Goal: Transaction & Acquisition: Purchase product/service

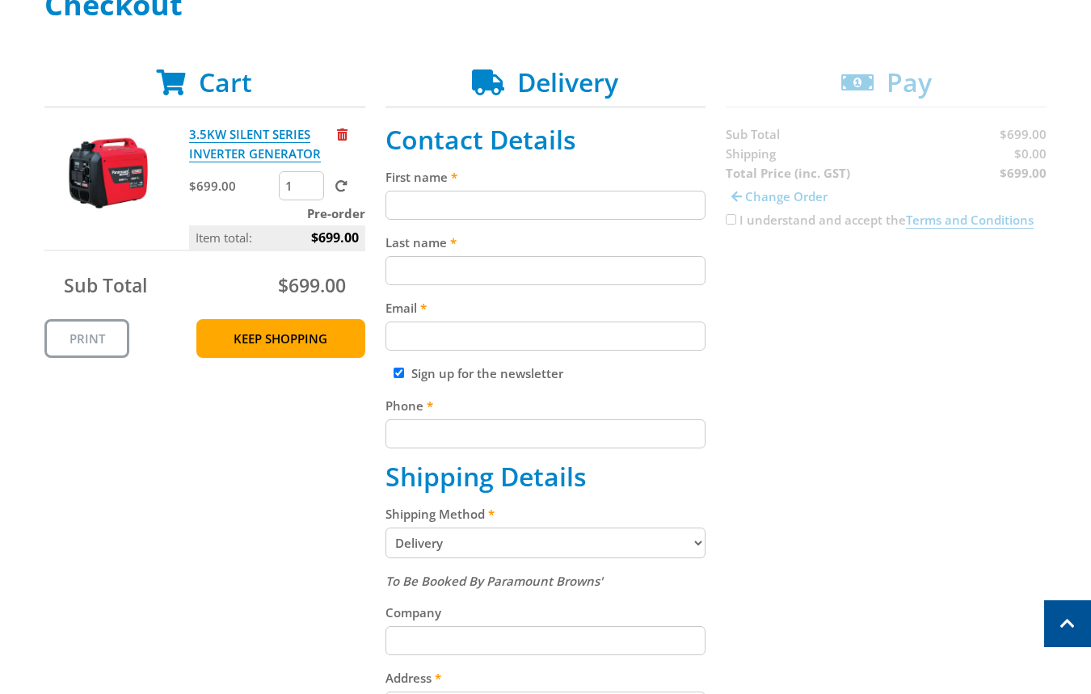
scroll to position [275, 0]
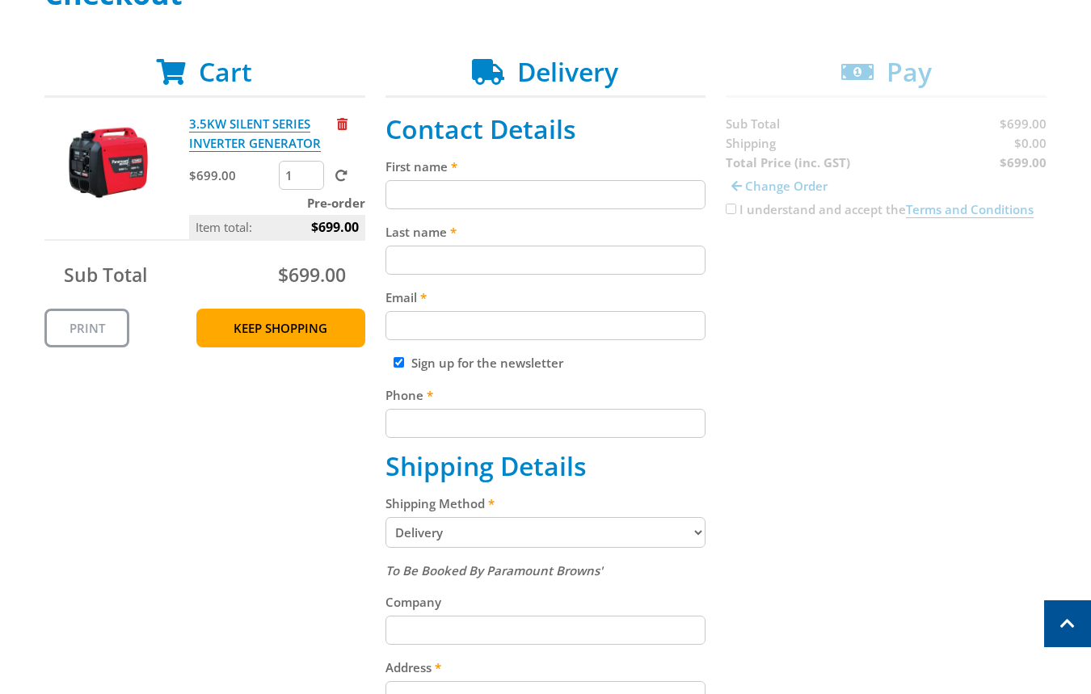
click at [601, 188] on input "First name" at bounding box center [546, 194] width 321 height 29
paste input "[PERSON_NAME]"
type input "[PERSON_NAME]"
click at [555, 272] on input "Last name" at bounding box center [546, 260] width 321 height 29
paste input "[PERSON_NAME]"
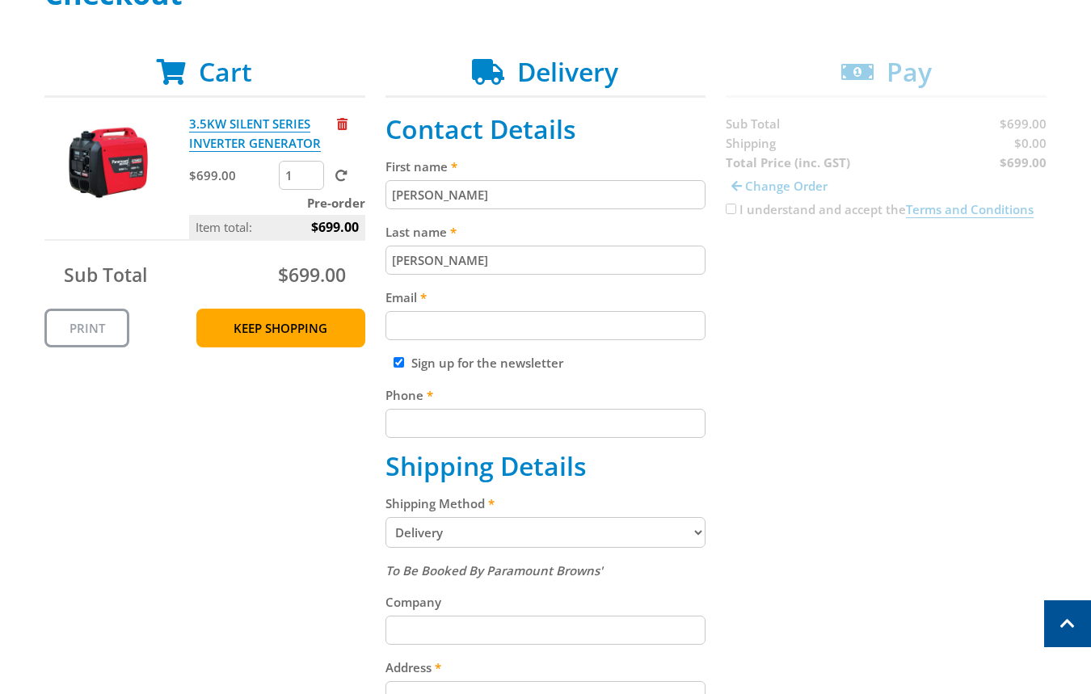
type input "[PERSON_NAME]"
click at [545, 347] on fieldset "Contact Details First name [PERSON_NAME] Last name [PERSON_NAME] Email Sign up …" at bounding box center [546, 617] width 321 height 1007
click at [704, 315] on input "Email" at bounding box center [546, 325] width 321 height 29
click at [582, 337] on input "Email" at bounding box center [546, 325] width 321 height 29
paste input "[EMAIL_ADDRESS][DOMAIN_NAME]"
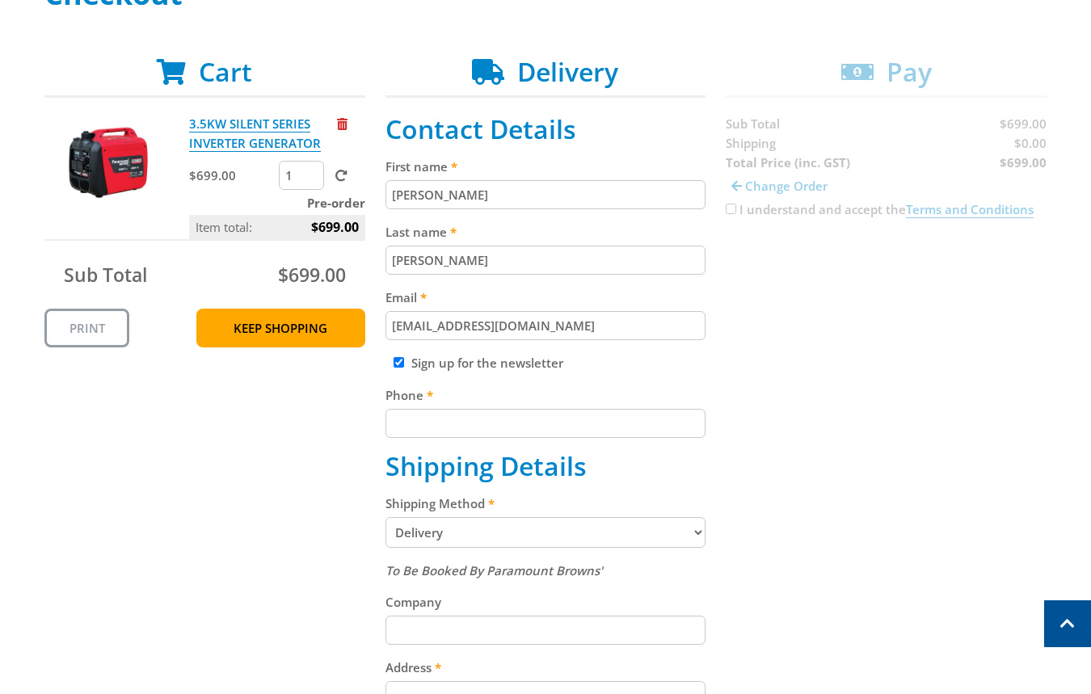
type input "[EMAIL_ADDRESS][DOMAIN_NAME]"
click at [541, 358] on label "Sign up for the newsletter" at bounding box center [487, 363] width 152 height 16
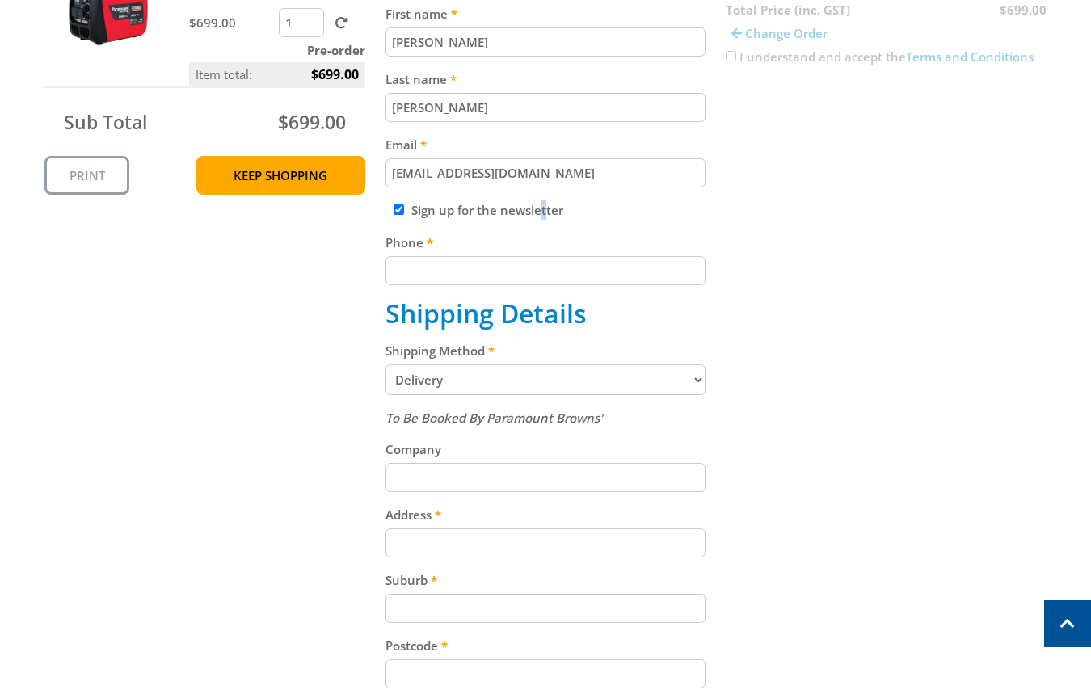
scroll to position [434, 0]
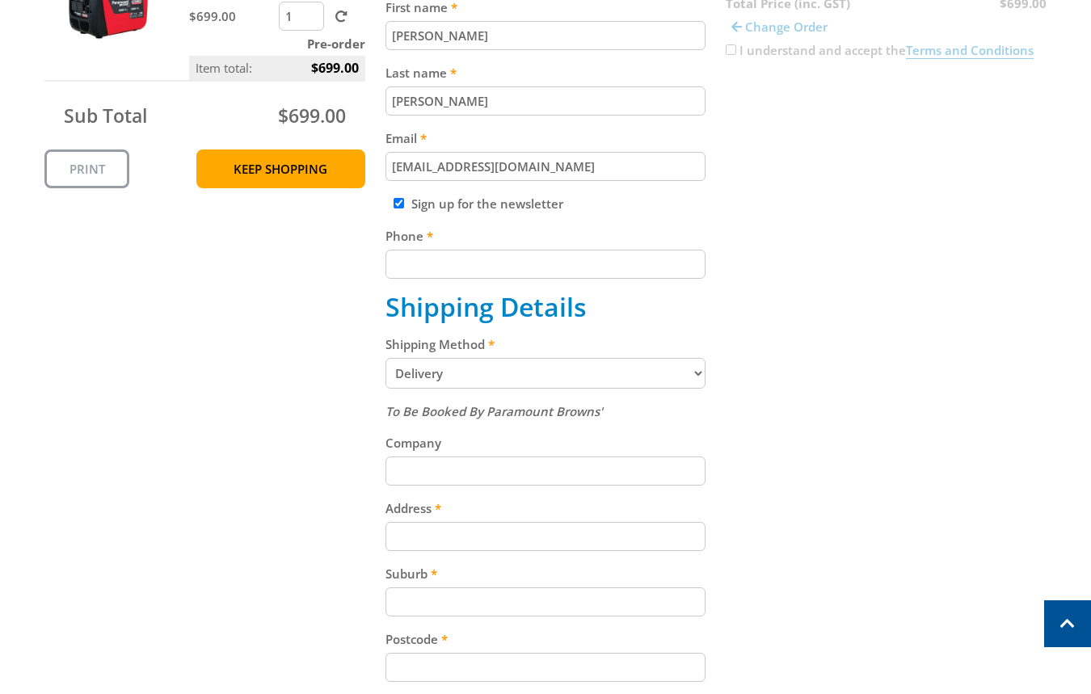
click at [547, 255] on input "Phone" at bounding box center [546, 264] width 321 height 29
paste input "[PHONE_NUMBER]"
type input "[PHONE_NUMBER]"
click at [402, 201] on input "Sign up for the newsletter" at bounding box center [399, 203] width 11 height 11
checkbox input "false"
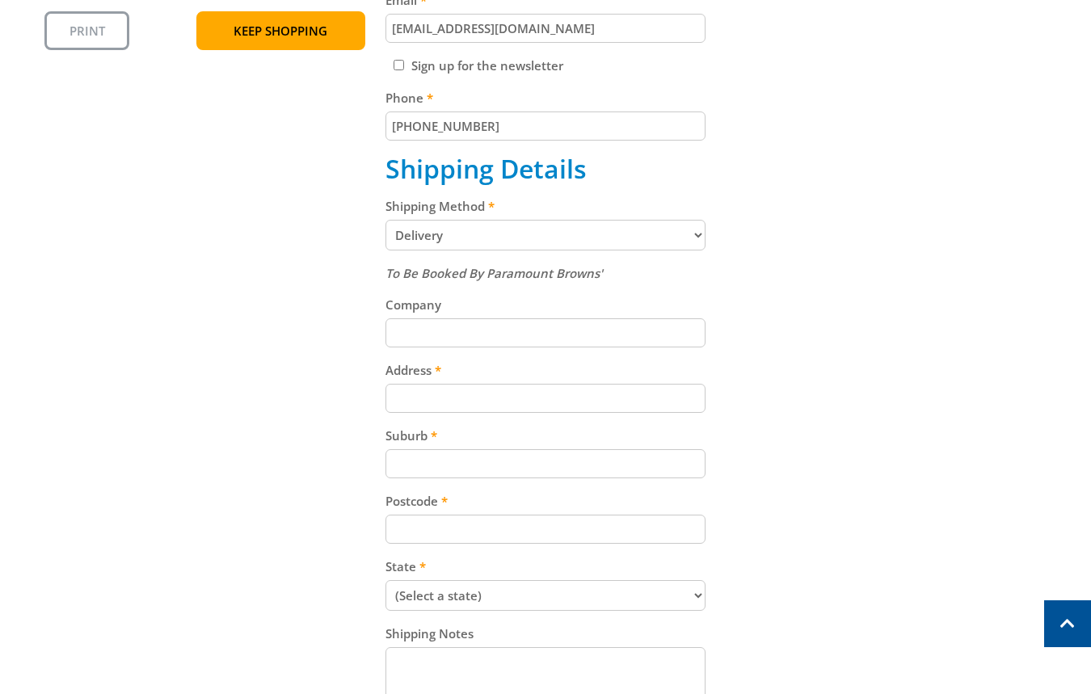
scroll to position [595, 0]
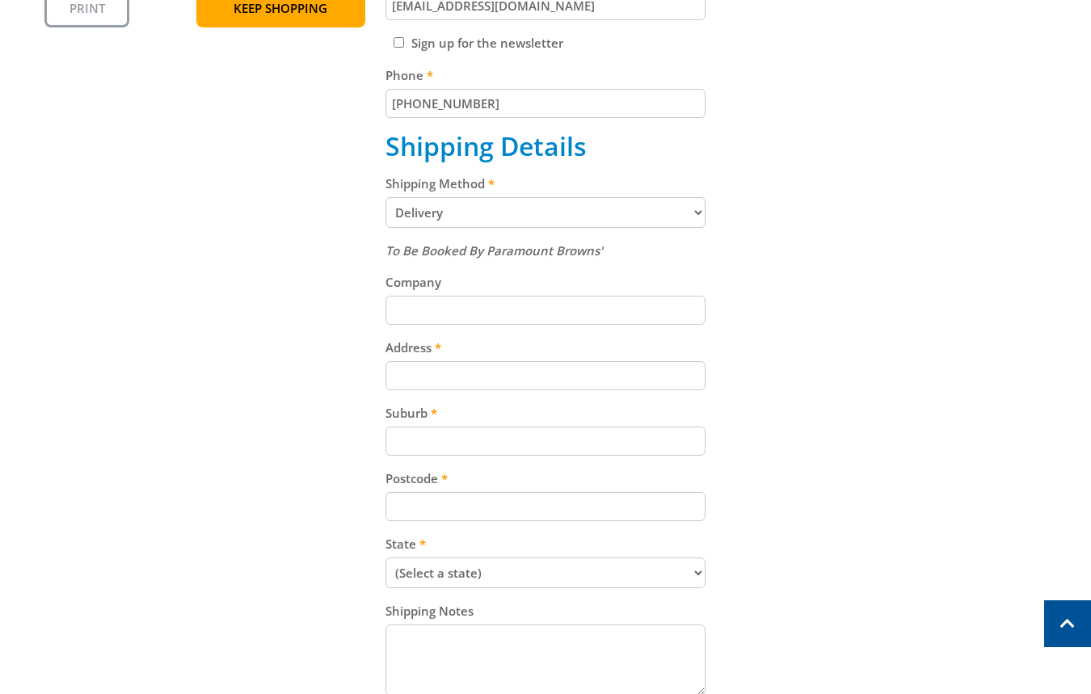
click at [629, 226] on select "Pickup from Gepps Cross Delivery" at bounding box center [546, 212] width 321 height 31
select select "Pickup"
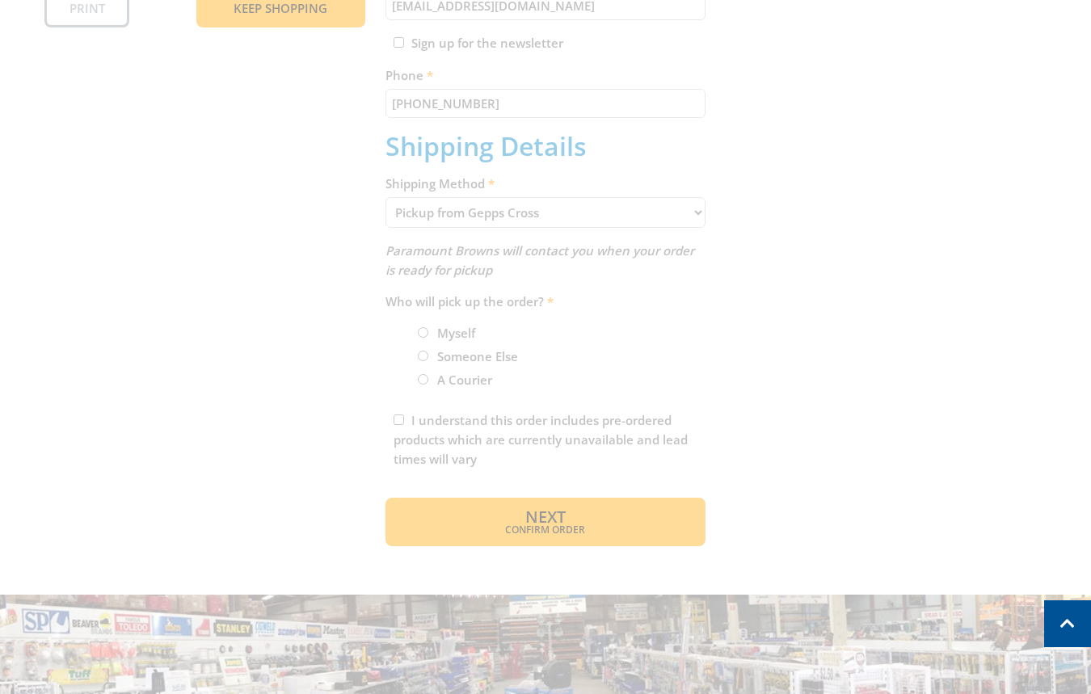
click at [709, 207] on div "Cart 3.5KW SILENT SERIES INVERTER GENERATOR $699.00 1 Pre-order Item total: $69…" at bounding box center [545, 141] width 1002 height 810
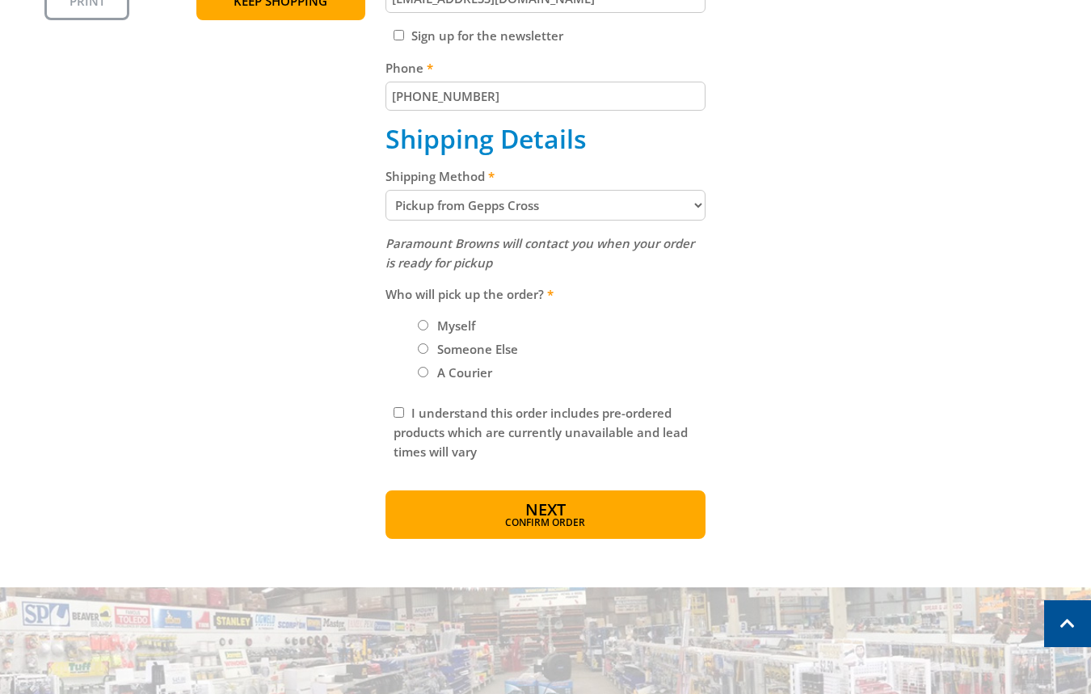
scroll to position [612, 0]
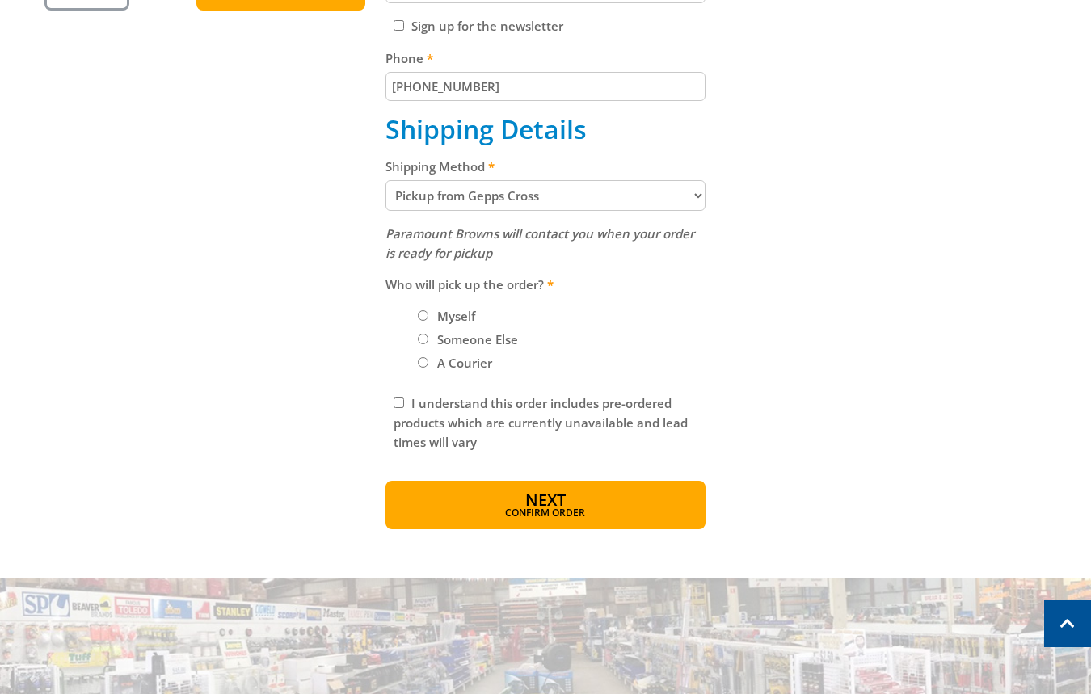
click at [445, 323] on label "Myself" at bounding box center [456, 315] width 49 height 27
click at [428, 321] on input "Myself" at bounding box center [423, 315] width 11 height 11
radio input "true"
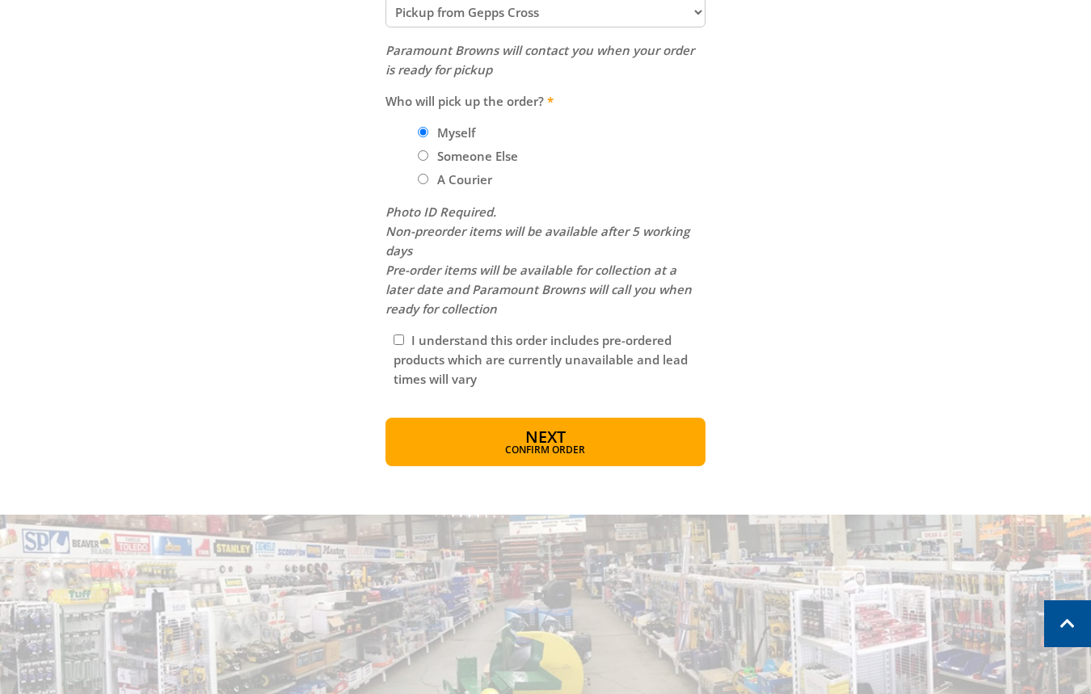
scroll to position [801, 0]
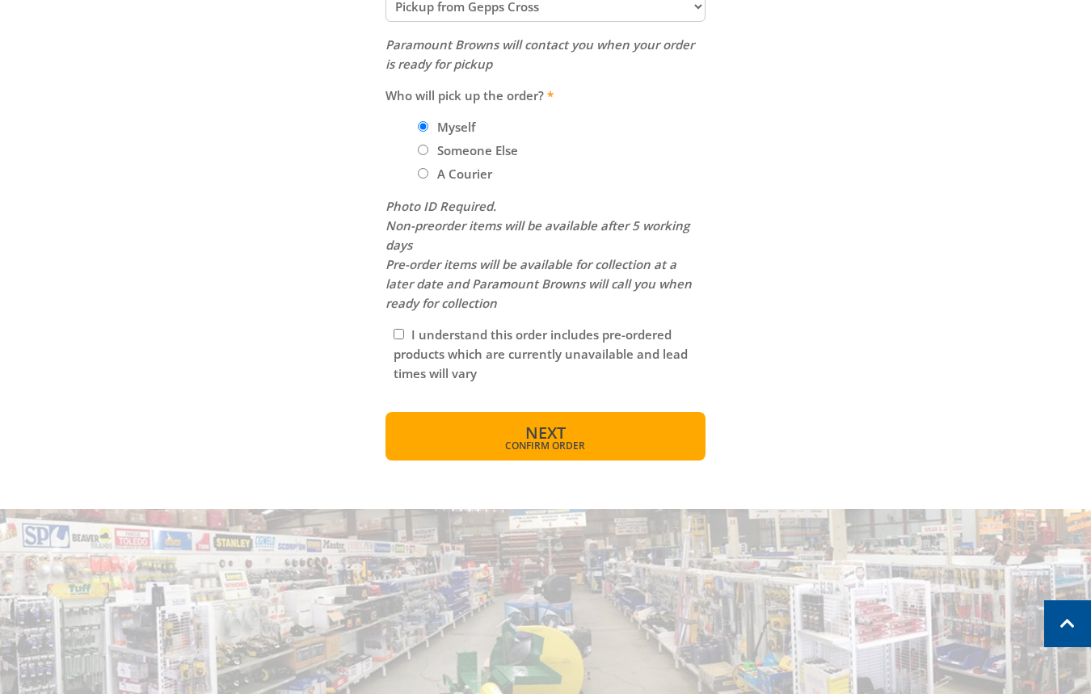
click at [642, 428] on button "Next Confirm order" at bounding box center [546, 436] width 321 height 49
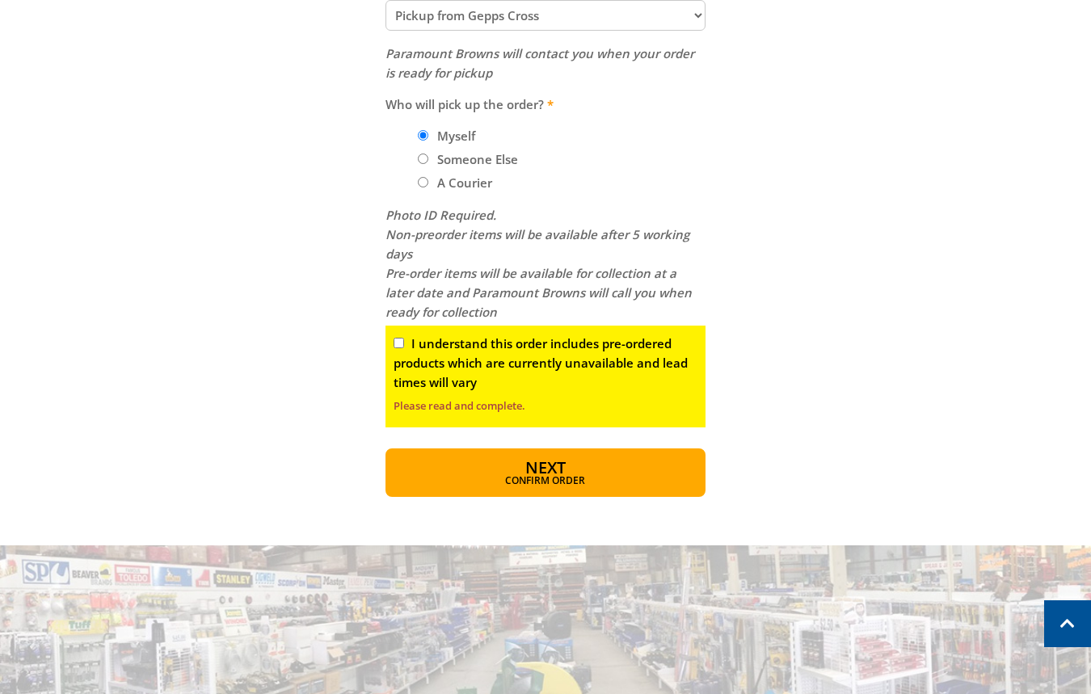
scroll to position [777, 0]
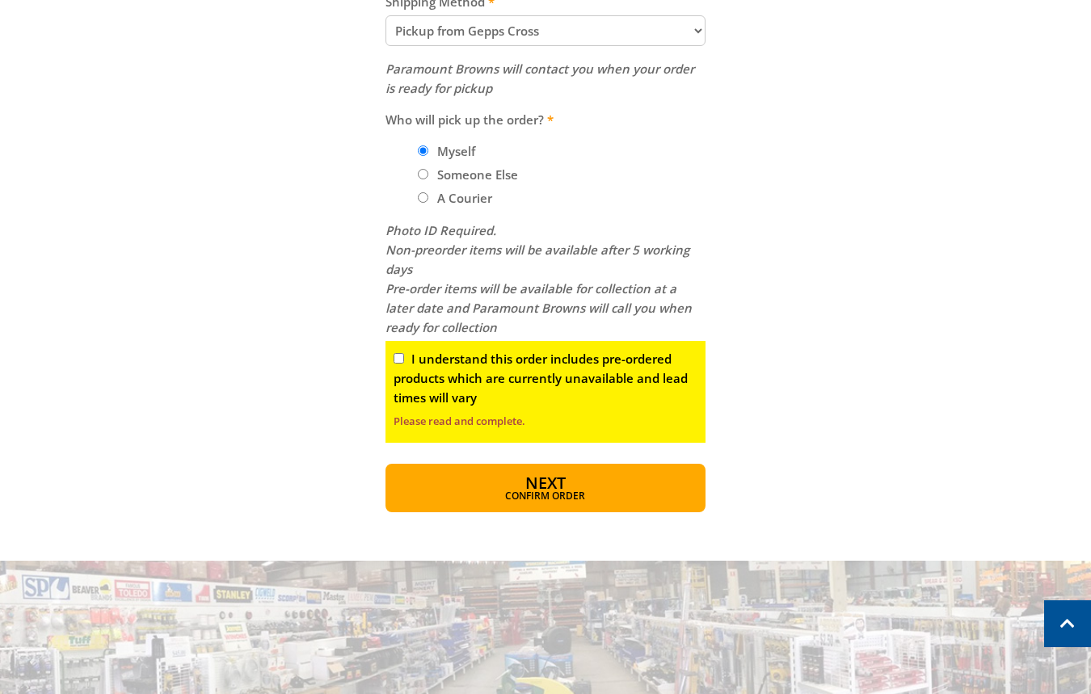
click at [570, 338] on fieldset "Contact Details First name [PERSON_NAME] Last name [PERSON_NAME] Email [EMAIL_A…" at bounding box center [546, 34] width 321 height 844
click at [537, 352] on label "I understand this order includes pre-ordered products which are currently unava…" at bounding box center [541, 378] width 294 height 55
click at [404, 353] on input "I understand this order includes pre-ordered products which are currently unava…" at bounding box center [399, 358] width 11 height 11
checkbox input "true"
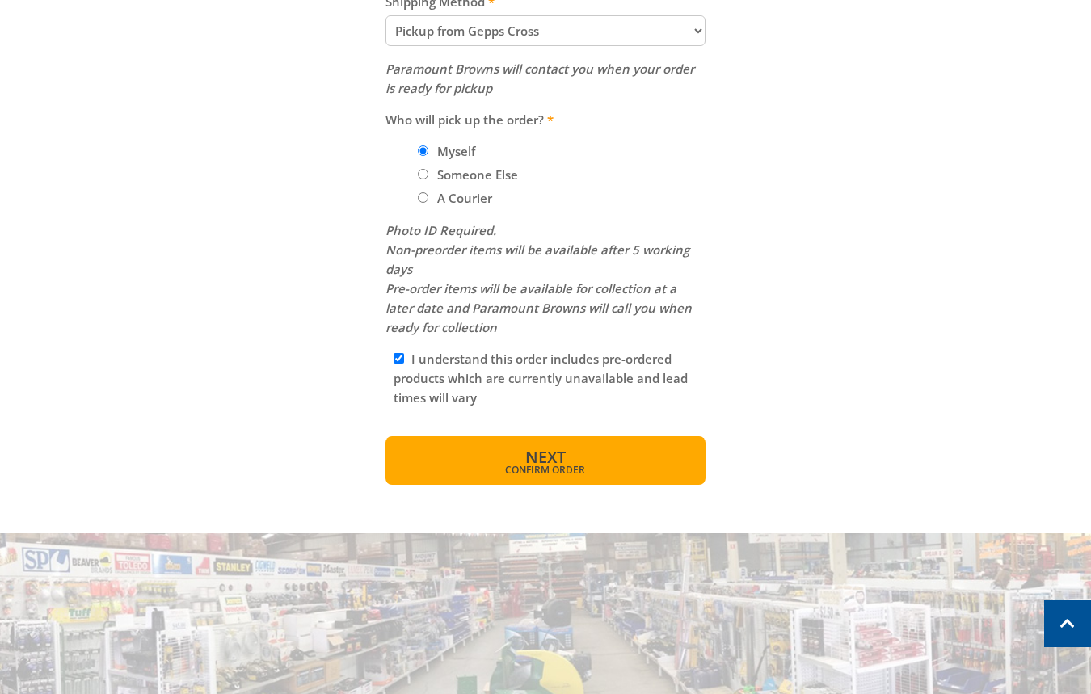
click at [577, 455] on button "Next Confirm order" at bounding box center [546, 461] width 321 height 49
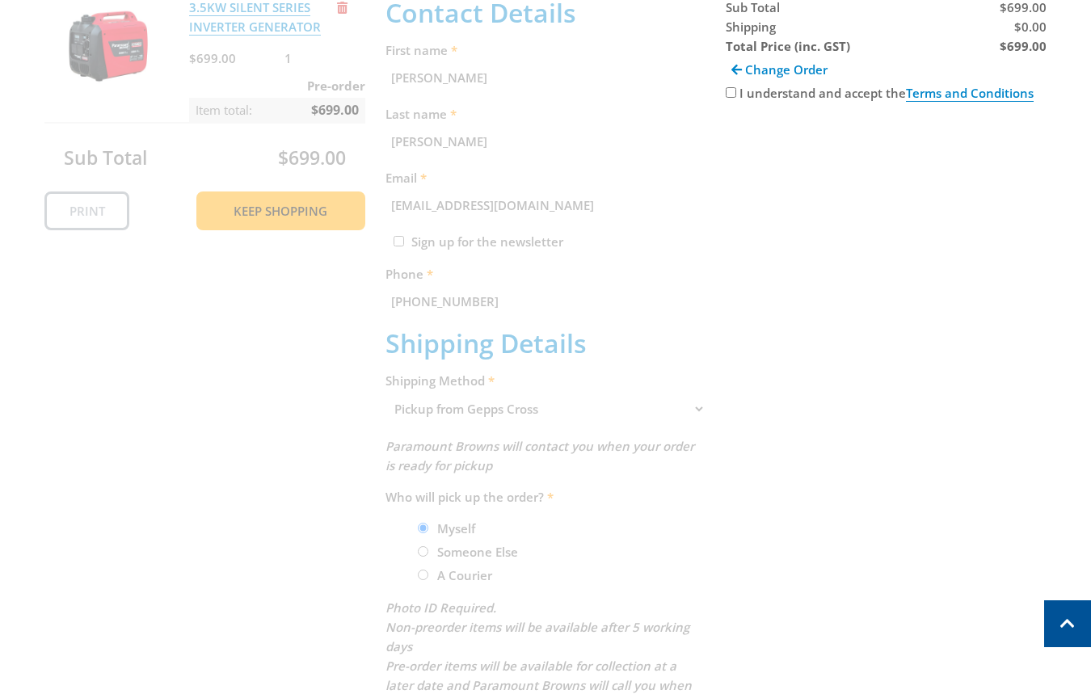
scroll to position [142, 0]
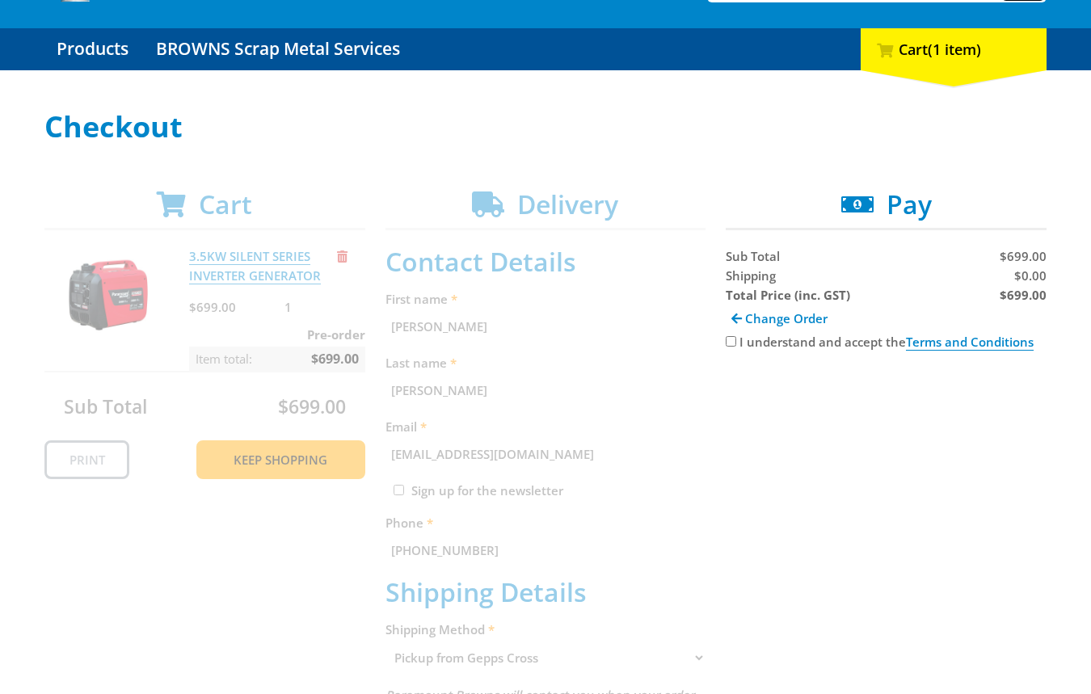
click at [838, 255] on div "Sub Total" at bounding box center [804, 256] width 157 height 19
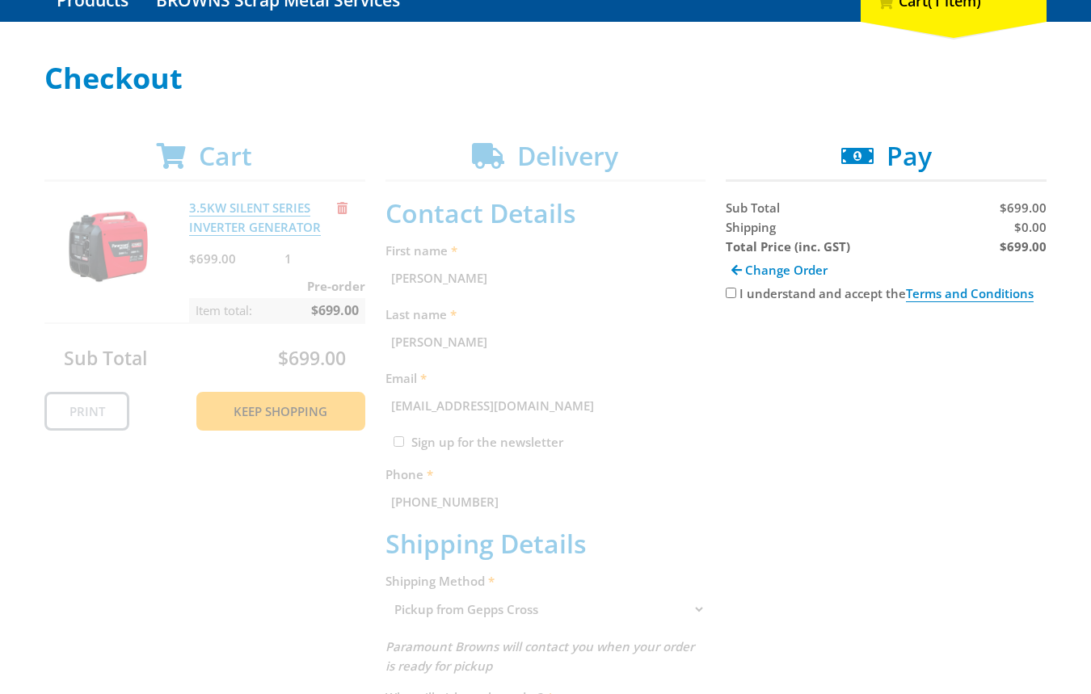
scroll to position [204, 0]
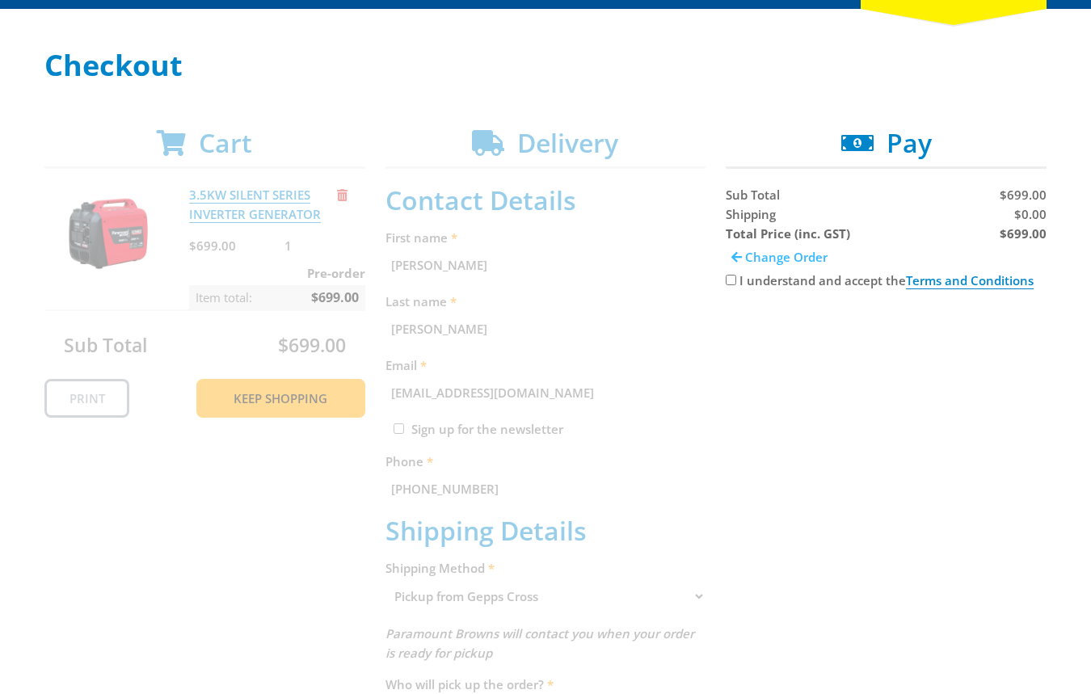
click at [792, 255] on span "Change Order" at bounding box center [786, 257] width 82 height 16
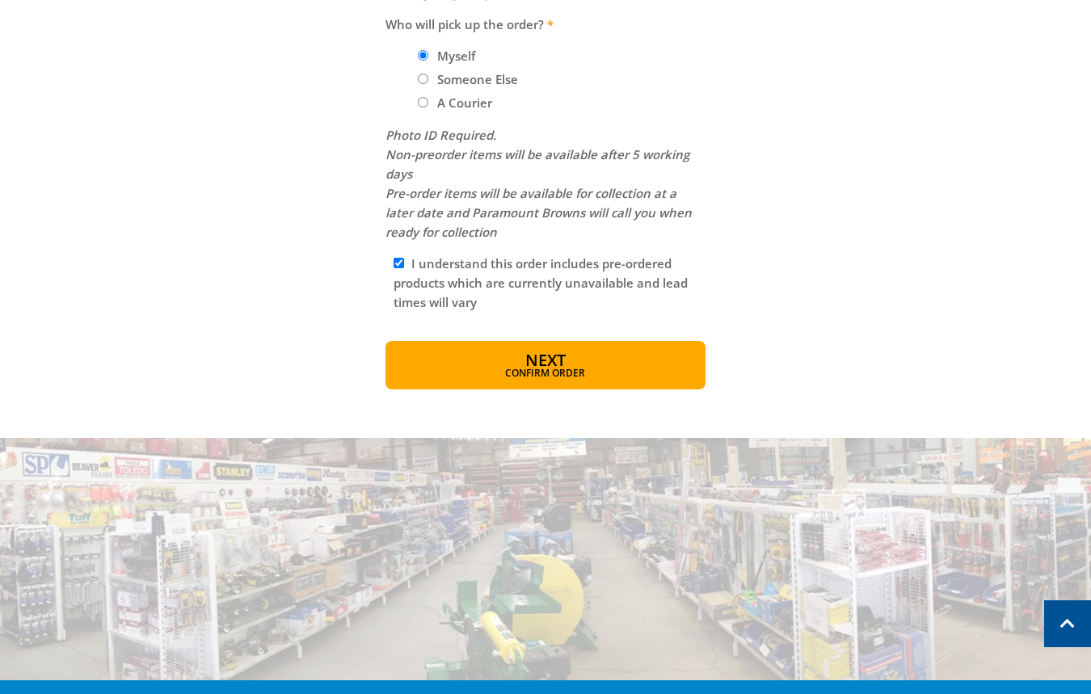
scroll to position [386, 0]
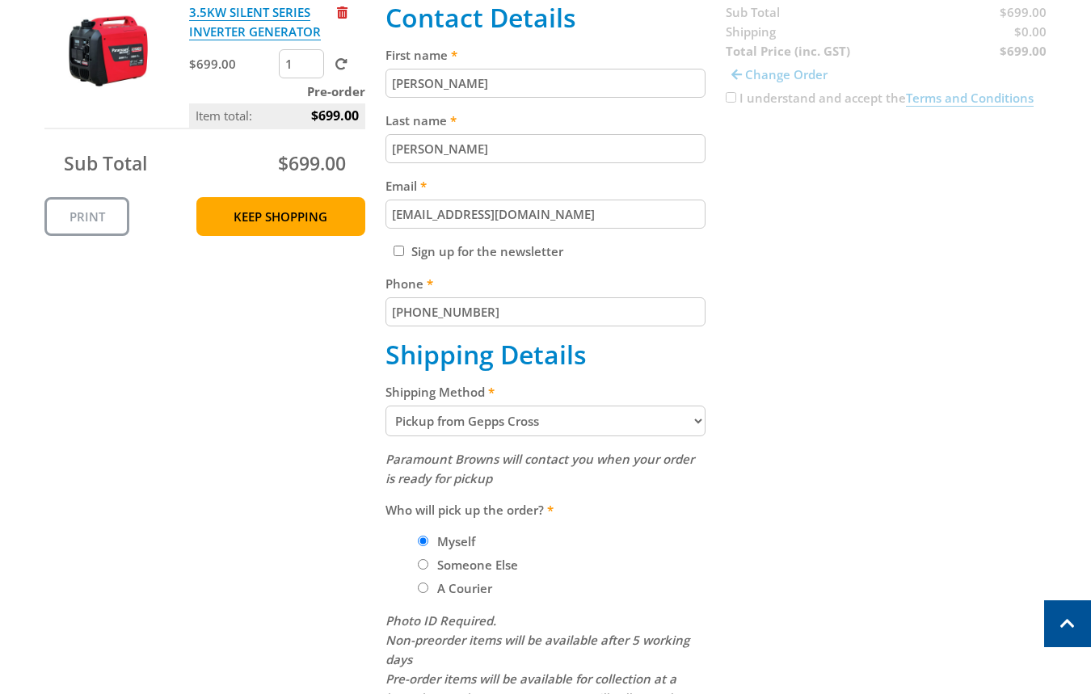
click at [545, 410] on select "Pickup from Gepps Cross Delivery" at bounding box center [546, 421] width 321 height 31
select select "Delivery"
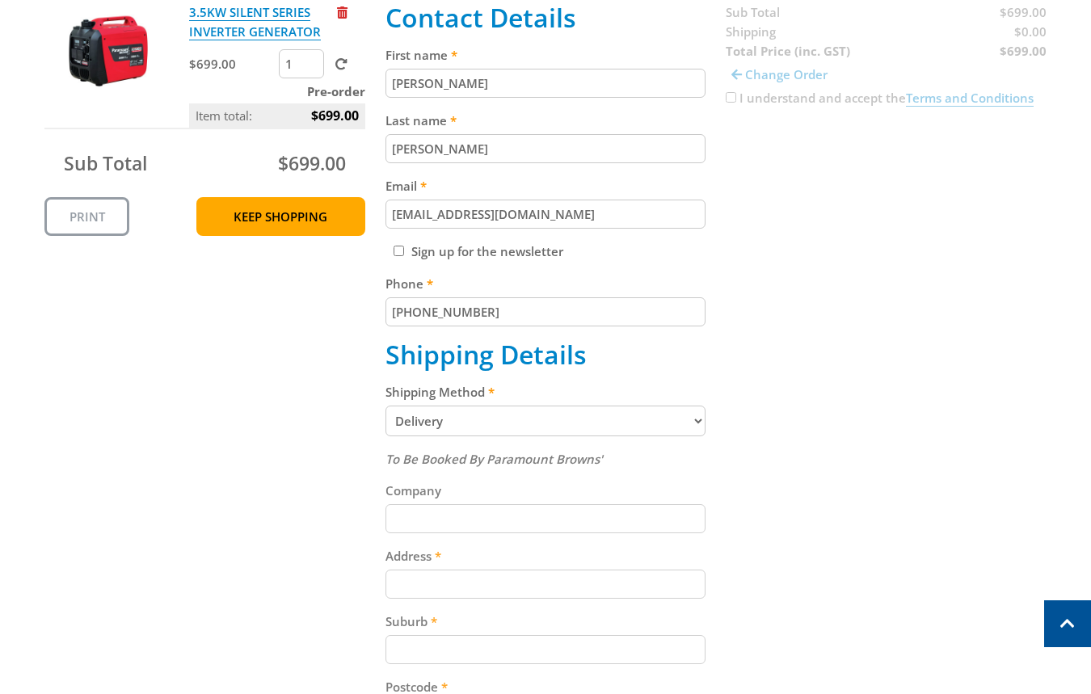
drag, startPoint x: 791, startPoint y: 304, endPoint x: 802, endPoint y: 304, distance: 10.5
click at [794, 304] on div "Cart 3.5KW SILENT SERIES INVERTER GENERATOR $699.00 1 Pre-order Item total: $69…" at bounding box center [545, 505] width 1002 height 1121
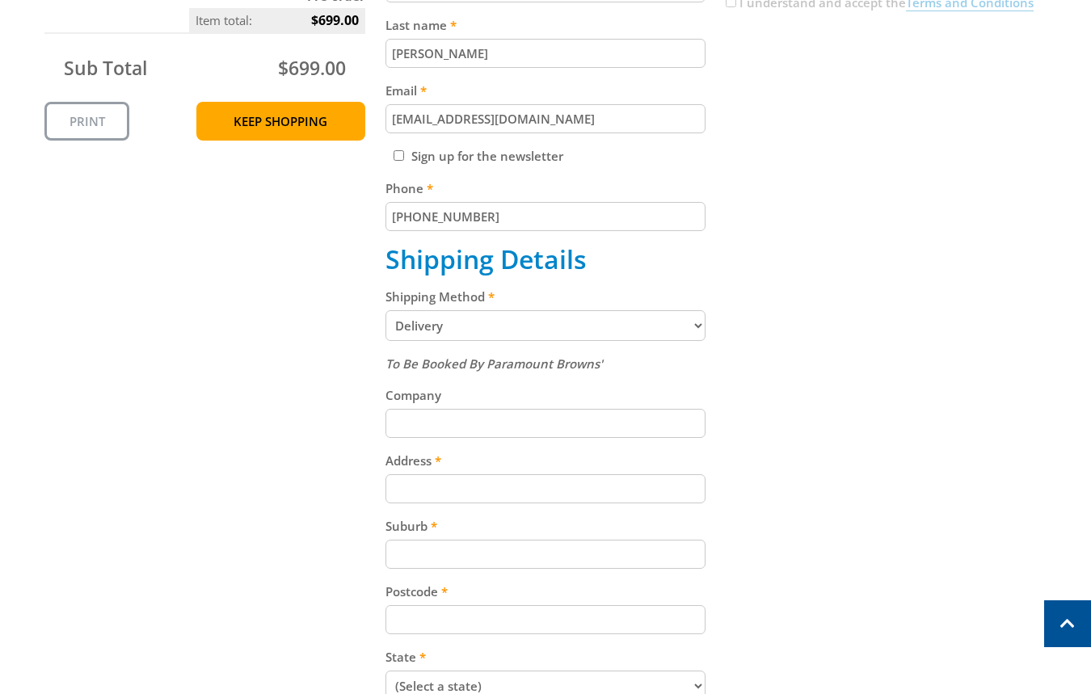
scroll to position [601, 0]
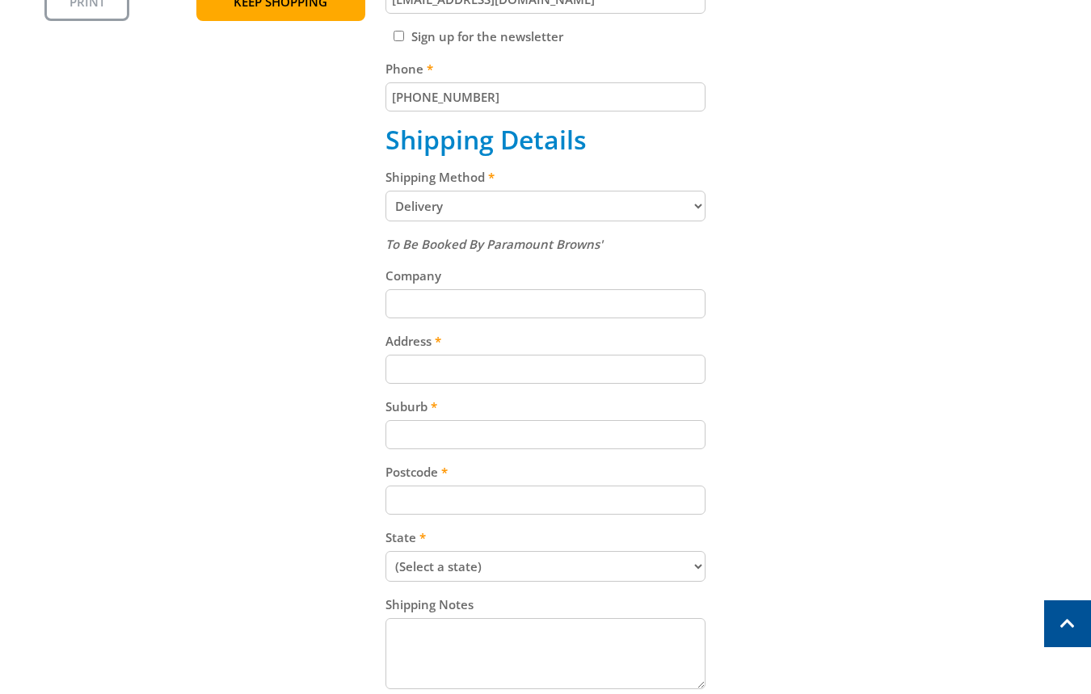
click at [504, 355] on div "Address" at bounding box center [546, 357] width 321 height 53
click at [498, 375] on input "Address" at bounding box center [546, 369] width 321 height 29
paste input "[STREET_ADDRESS]"
type input "[STREET_ADDRESS]"
click at [513, 437] on input "Suburb" at bounding box center [546, 434] width 321 height 29
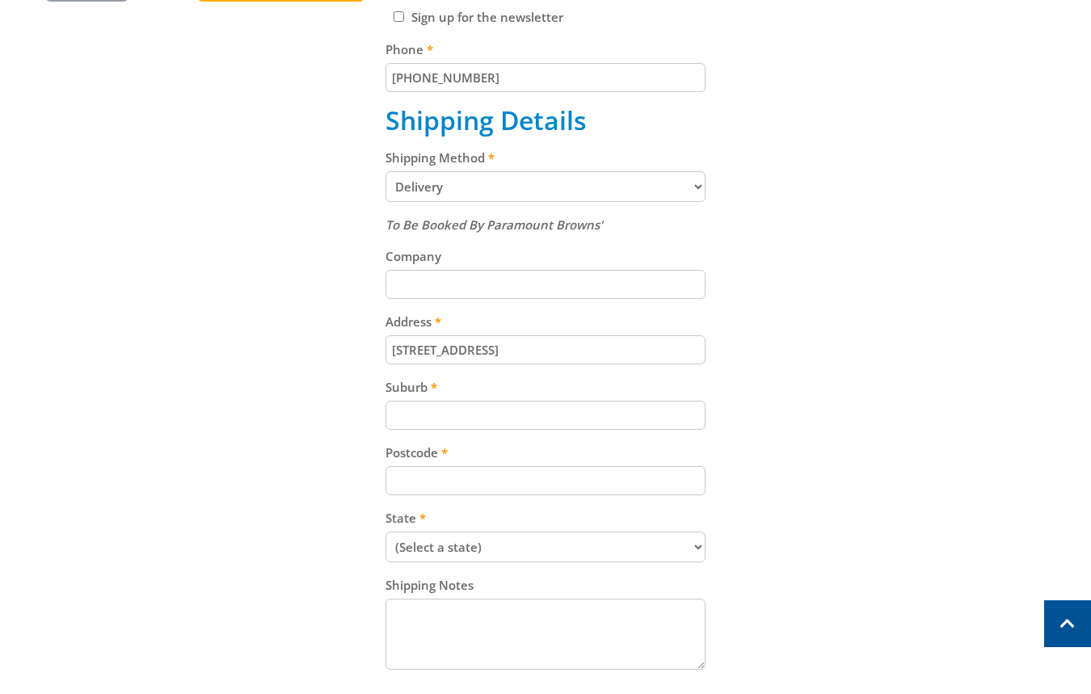
scroll to position [741, 0]
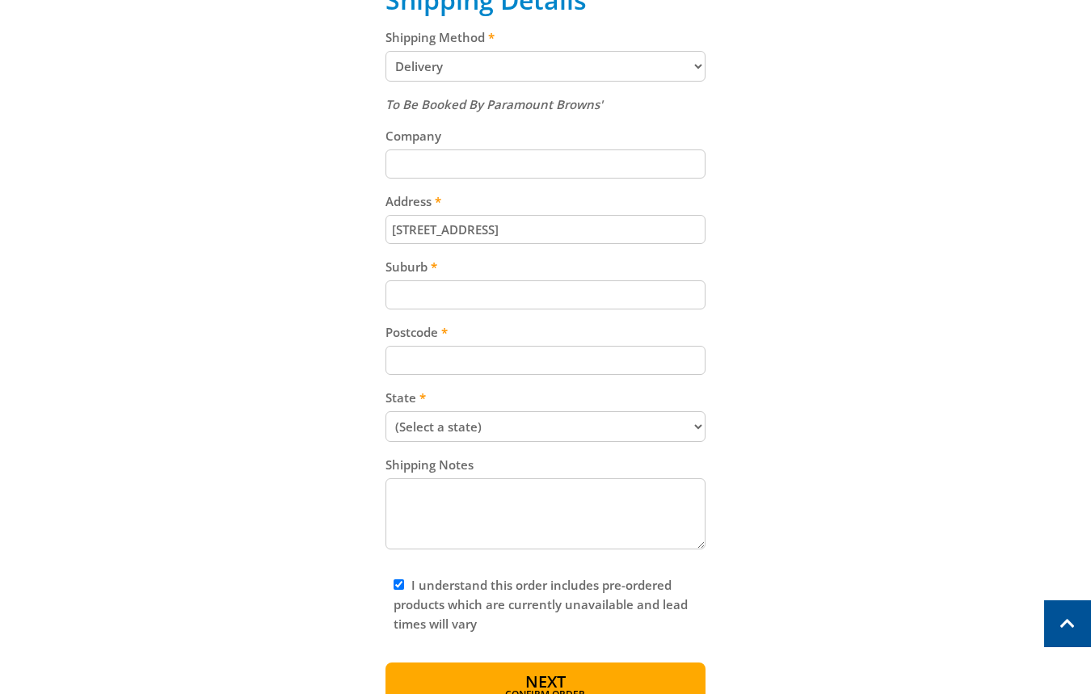
click at [447, 285] on input "Suburb" at bounding box center [546, 295] width 321 height 29
paste input "Gepps Cross"
type input "Gepps Cross"
click at [487, 360] on input "Postcode" at bounding box center [546, 360] width 321 height 29
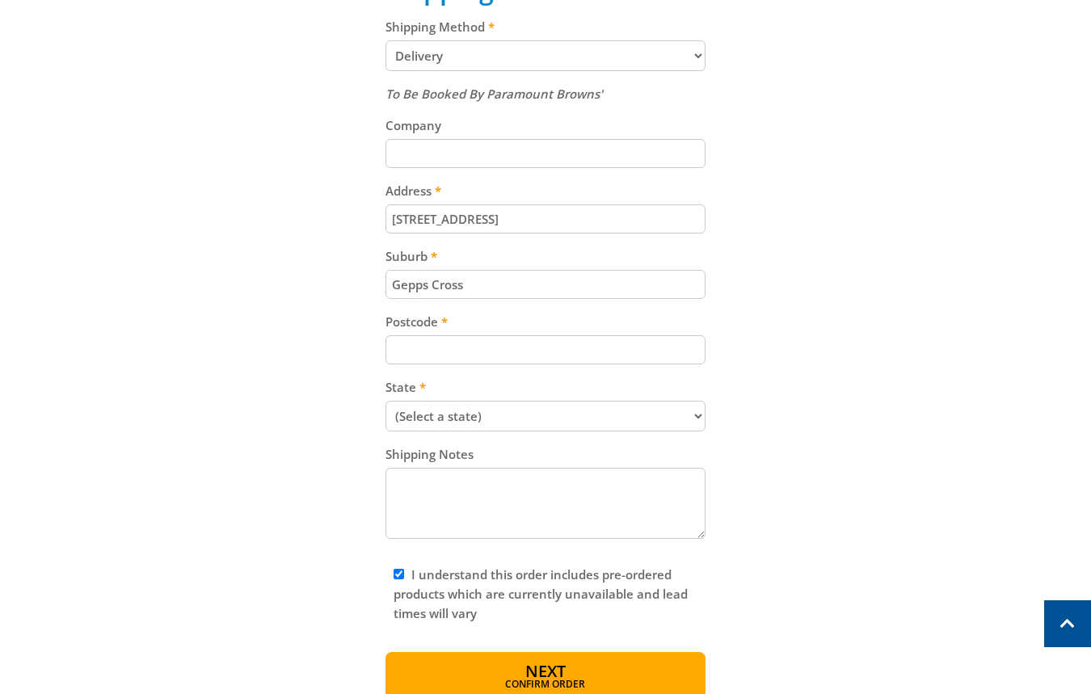
scroll to position [759, 0]
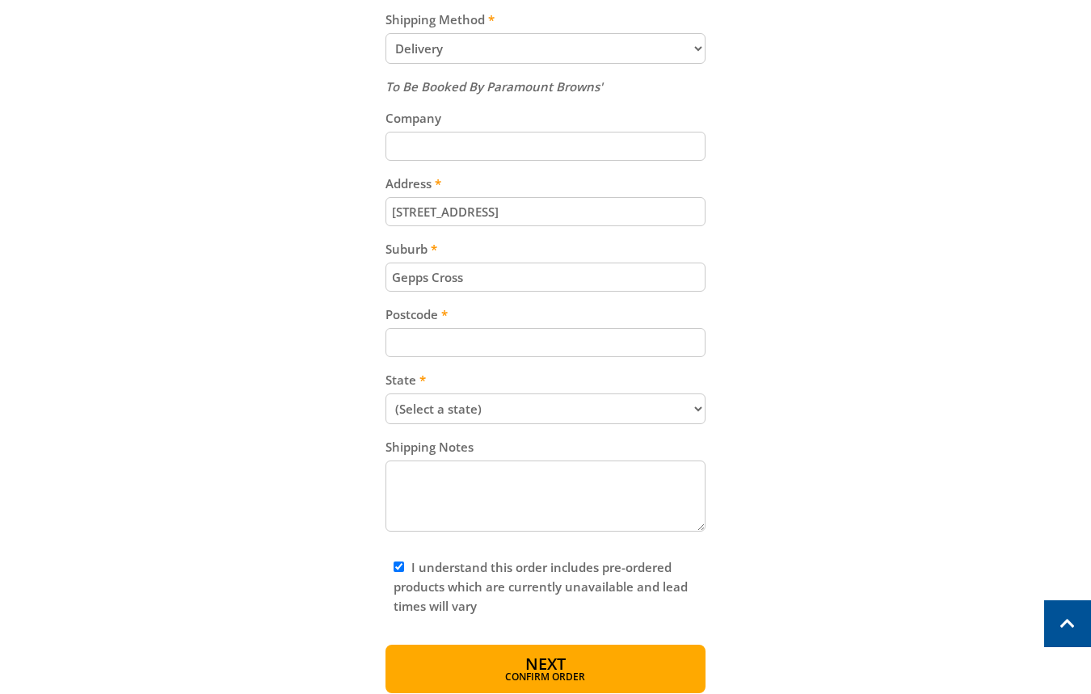
click at [480, 340] on input "Postcode" at bounding box center [546, 342] width 321 height 29
paste input "5094"
type input "5094"
click at [503, 407] on select "(Select a state) [GEOGRAPHIC_DATA] [GEOGRAPHIC_DATA] [GEOGRAPHIC_DATA] [GEOGRAP…" at bounding box center [546, 409] width 321 height 31
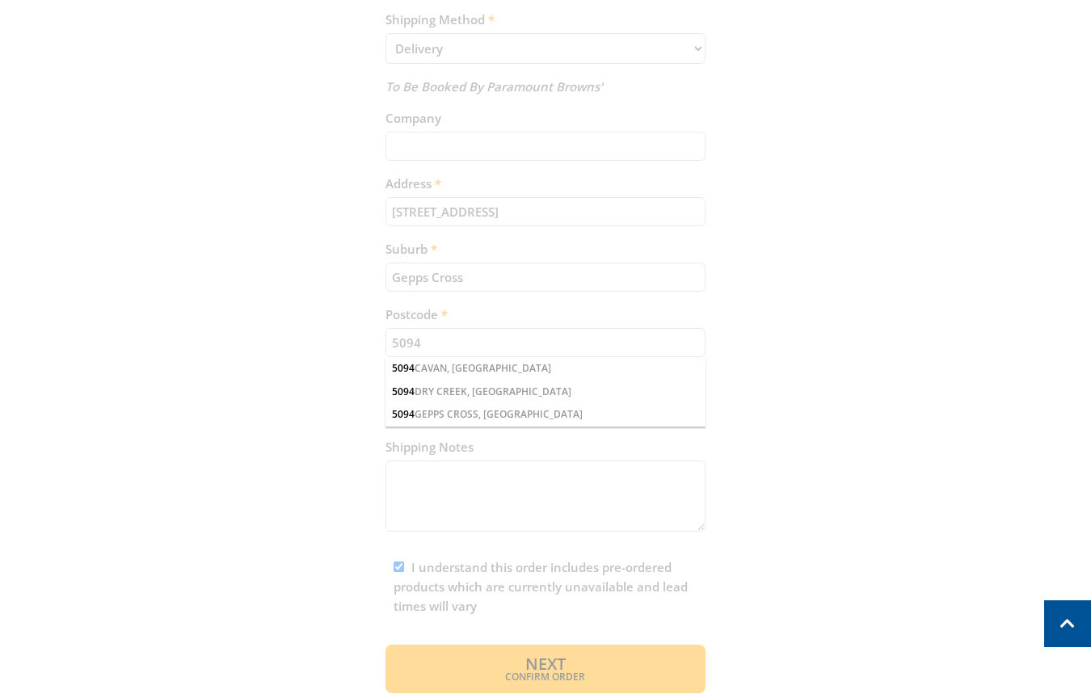
select select "SA"
click at [386, 394] on select "(Select a state) [GEOGRAPHIC_DATA] [GEOGRAPHIC_DATA] [GEOGRAPHIC_DATA] [GEOGRAP…" at bounding box center [546, 409] width 321 height 31
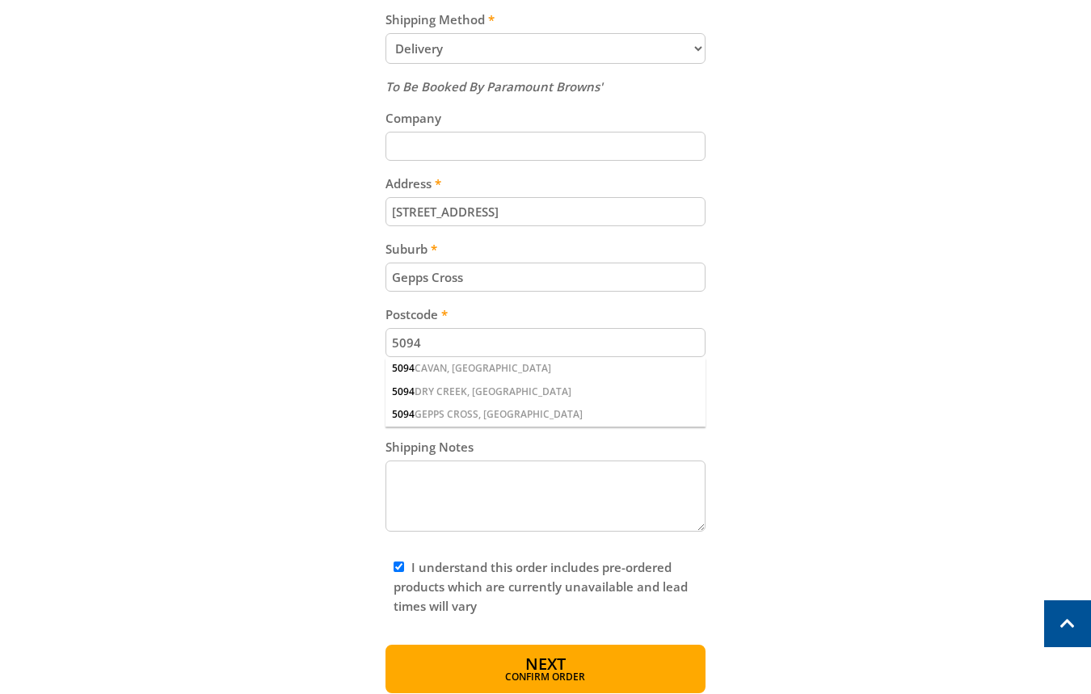
click at [781, 401] on div "Cart 3.5KW SILENT SERIES INVERTER GENERATOR $699.00 1 Pre-order Item total: $69…" at bounding box center [545, 132] width 1002 height 1121
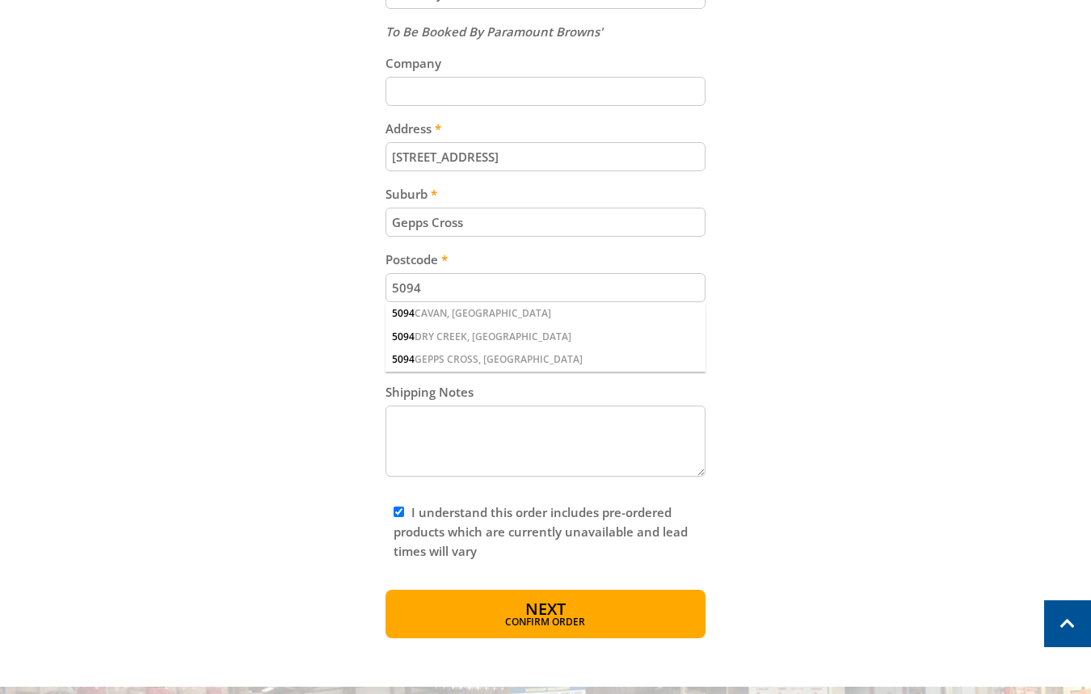
scroll to position [821, 0]
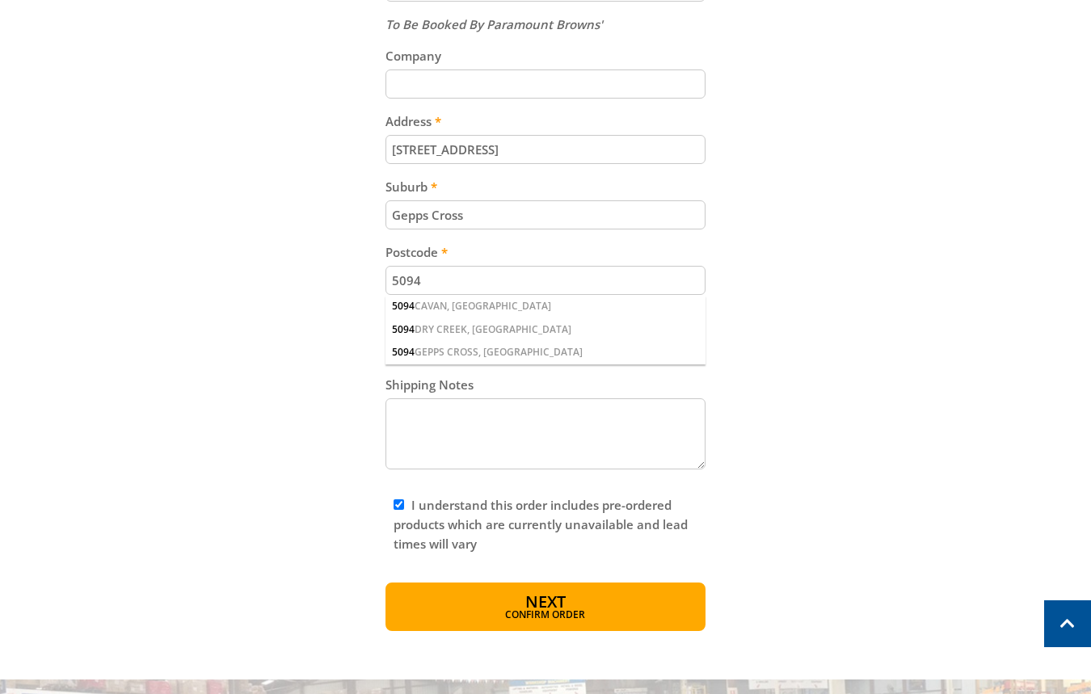
click at [731, 310] on div "Cart 3.5KW SILENT SERIES INVERTER GENERATOR $699.00 1 Pre-order Item total: $69…" at bounding box center [545, 70] width 1002 height 1121
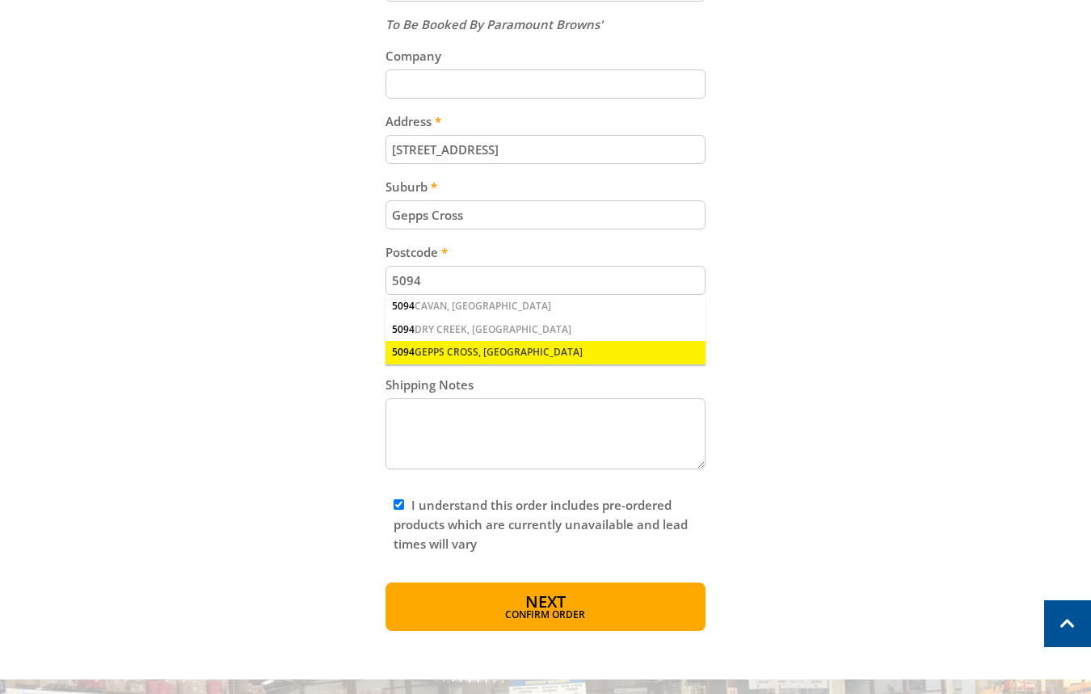
click at [579, 341] on div "5094 GEPPS CROSS, [GEOGRAPHIC_DATA]" at bounding box center [546, 352] width 321 height 23
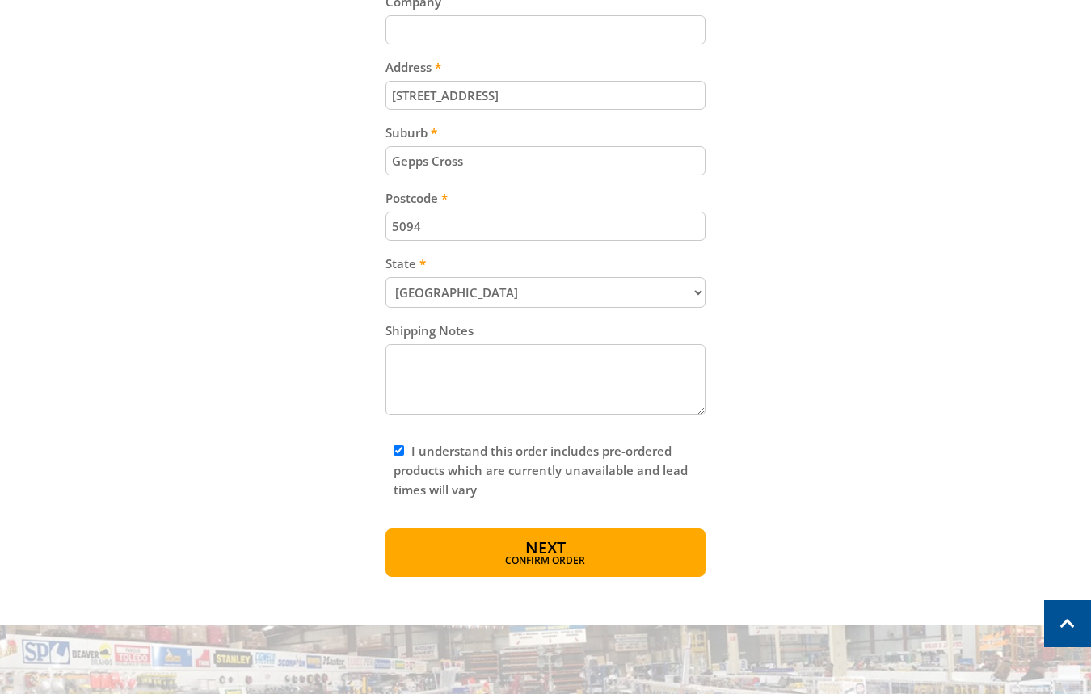
scroll to position [876, 0]
click at [609, 549] on button "Next Confirm order" at bounding box center [546, 552] width 321 height 49
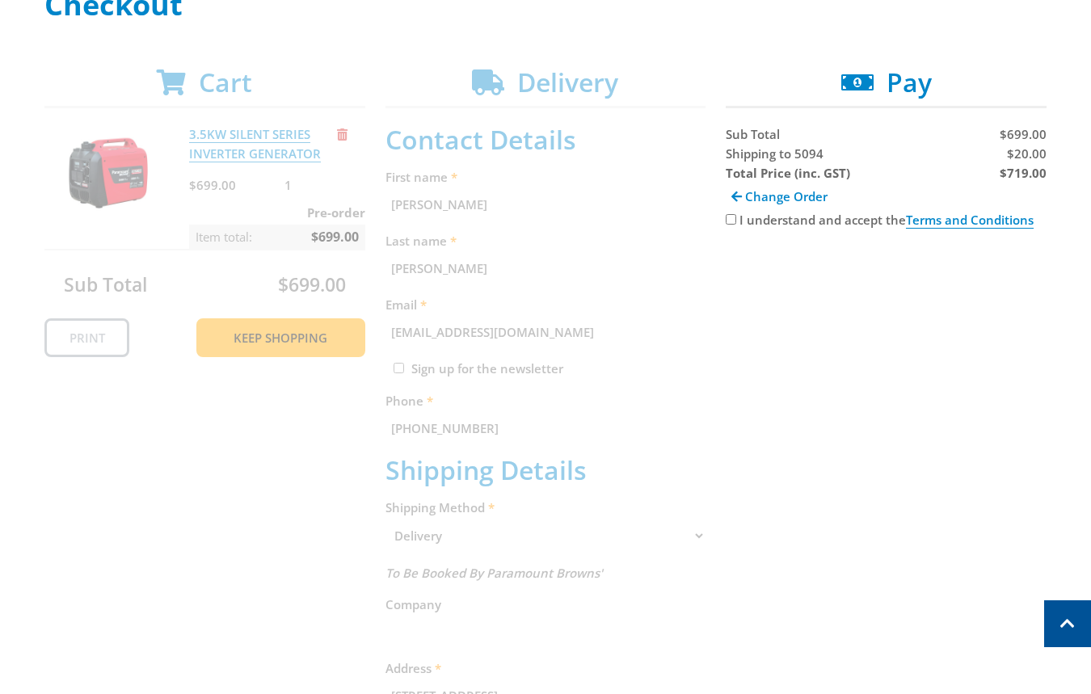
scroll to position [257, 0]
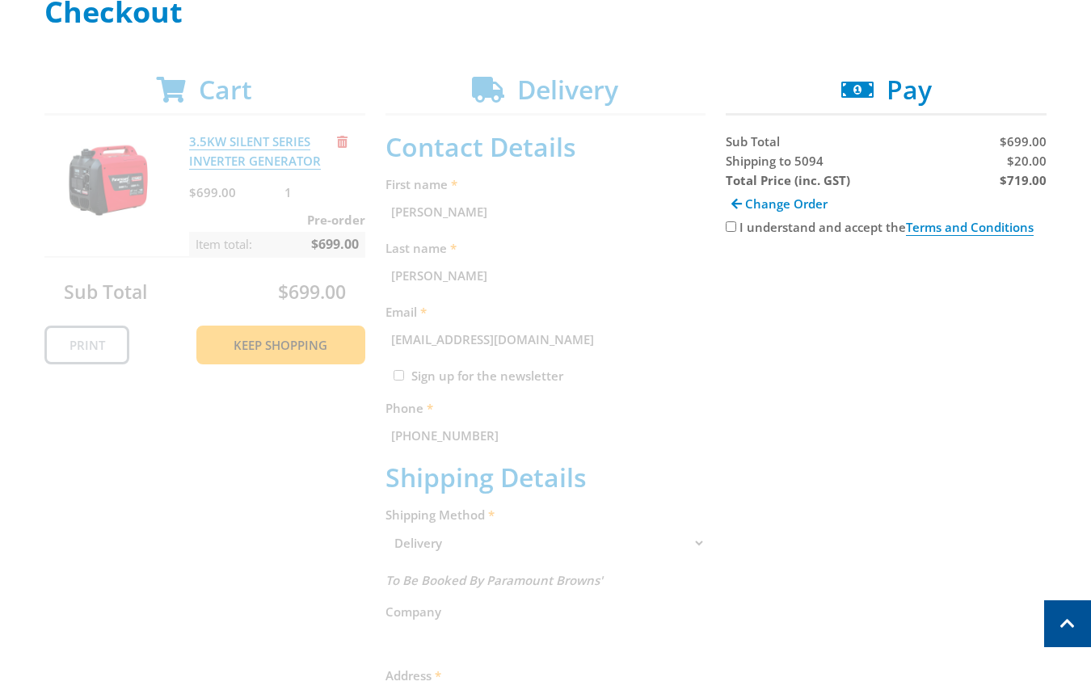
click at [732, 229] on input "I understand and accept the Terms and Conditions" at bounding box center [731, 227] width 11 height 11
checkbox input "true"
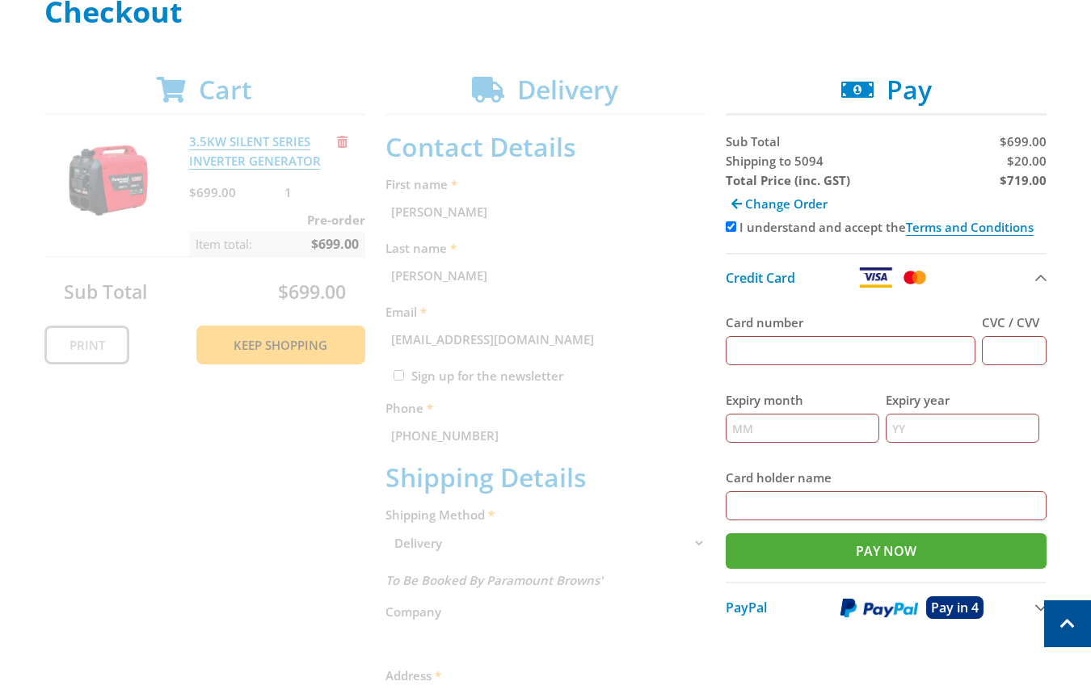
click at [808, 356] on input "Card number" at bounding box center [851, 350] width 250 height 29
type input "[CREDIT_CARD_NUMBER]"
type input "123"
type input "12"
type input "2025"
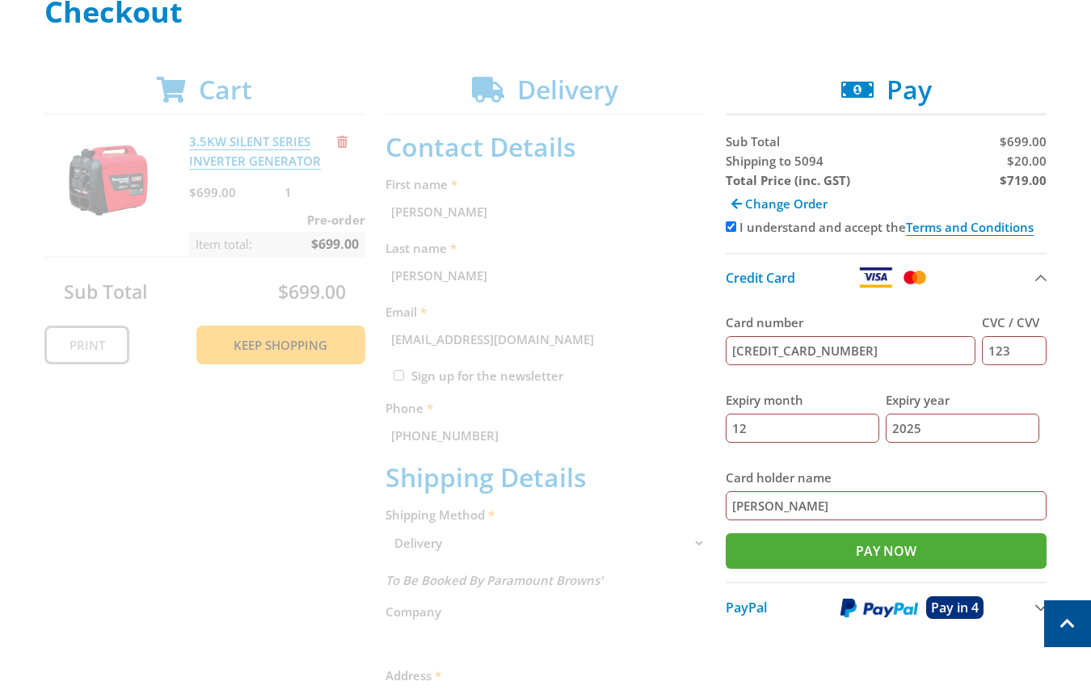
click at [739, 172] on strong "Total Price (inc. GST)" at bounding box center [788, 180] width 124 height 16
click at [738, 164] on span "Shipping to 5094" at bounding box center [775, 161] width 98 height 16
copy span "Shipping"
click at [1040, 158] on span "$20.00" at bounding box center [1027, 161] width 40 height 16
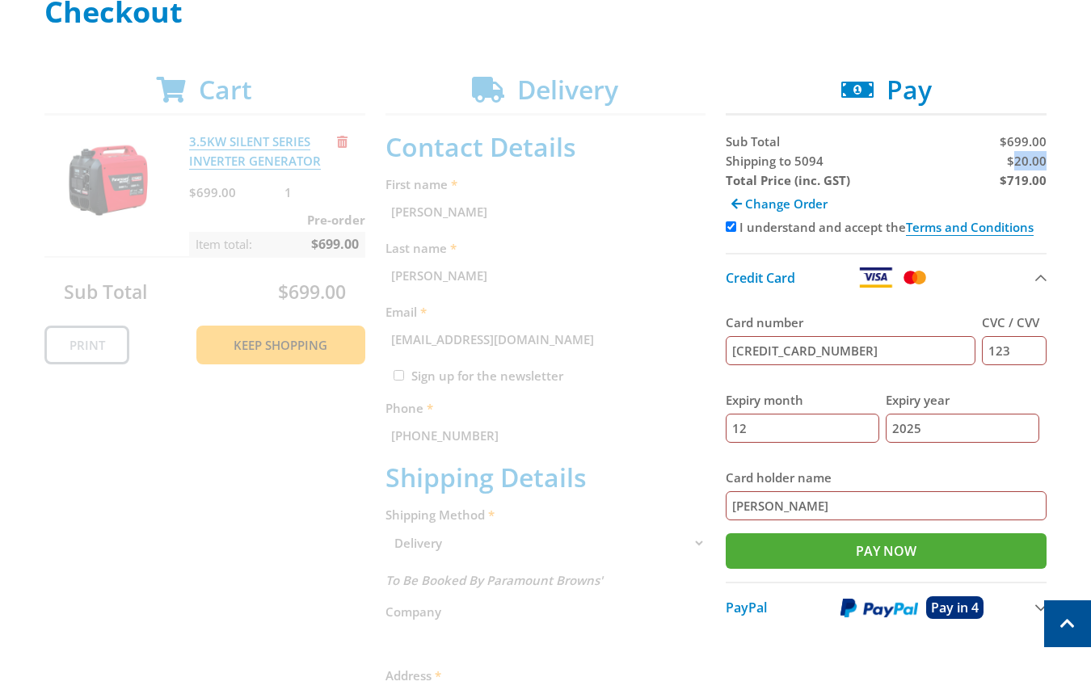
click at [1040, 158] on span "$20.00" at bounding box center [1027, 161] width 40 height 16
copy span "20.00"
click at [1027, 177] on strong "$719.00" at bounding box center [1023, 180] width 47 height 16
copy strong "719.00"
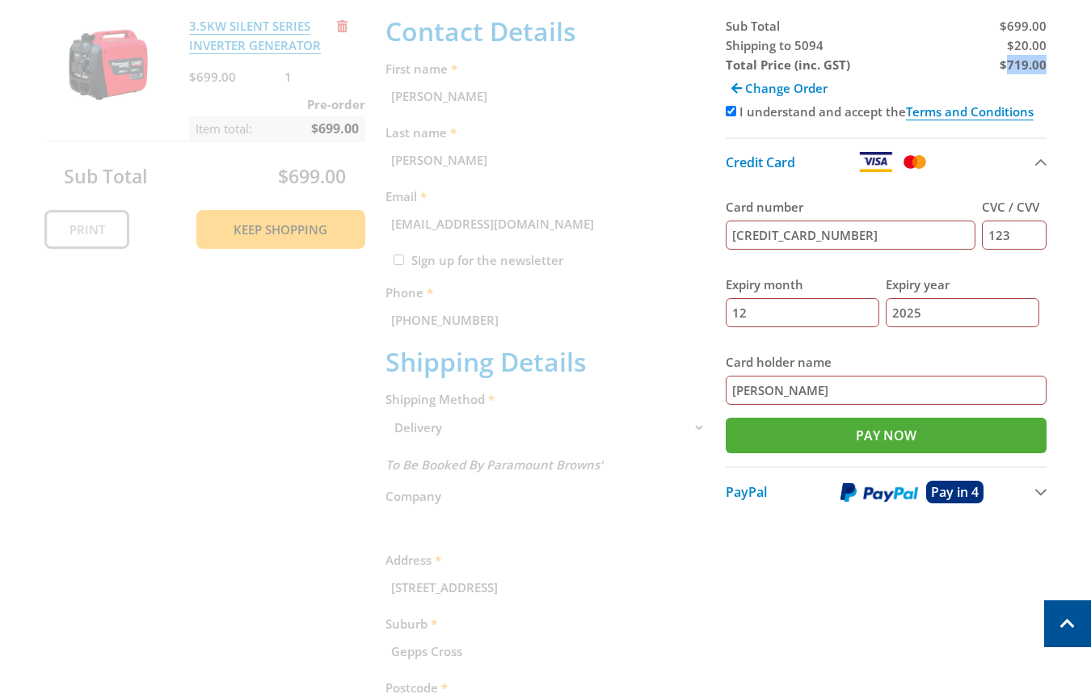
scroll to position [393, 0]
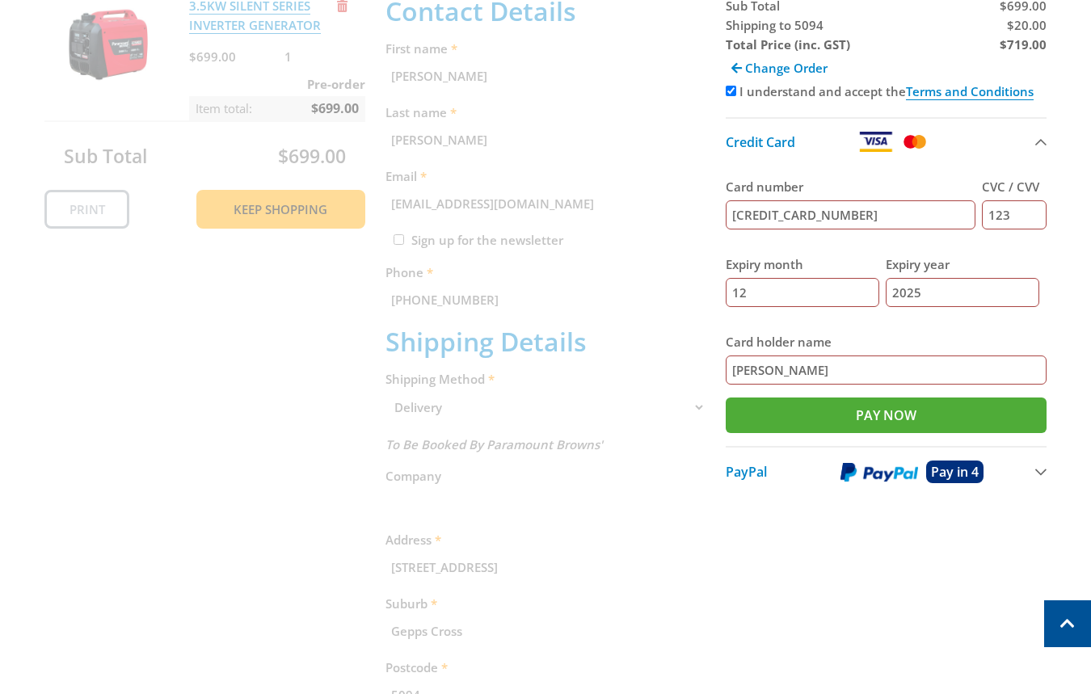
click at [873, 356] on input "[PERSON_NAME]" at bounding box center [886, 370] width 321 height 29
type input "M"
click at [903, 560] on div "Cart 3.5KW SILENT SERIES INVERTER GENERATOR $699.00 1 Pre-order Item total: $69…" at bounding box center [545, 490] width 1002 height 1103
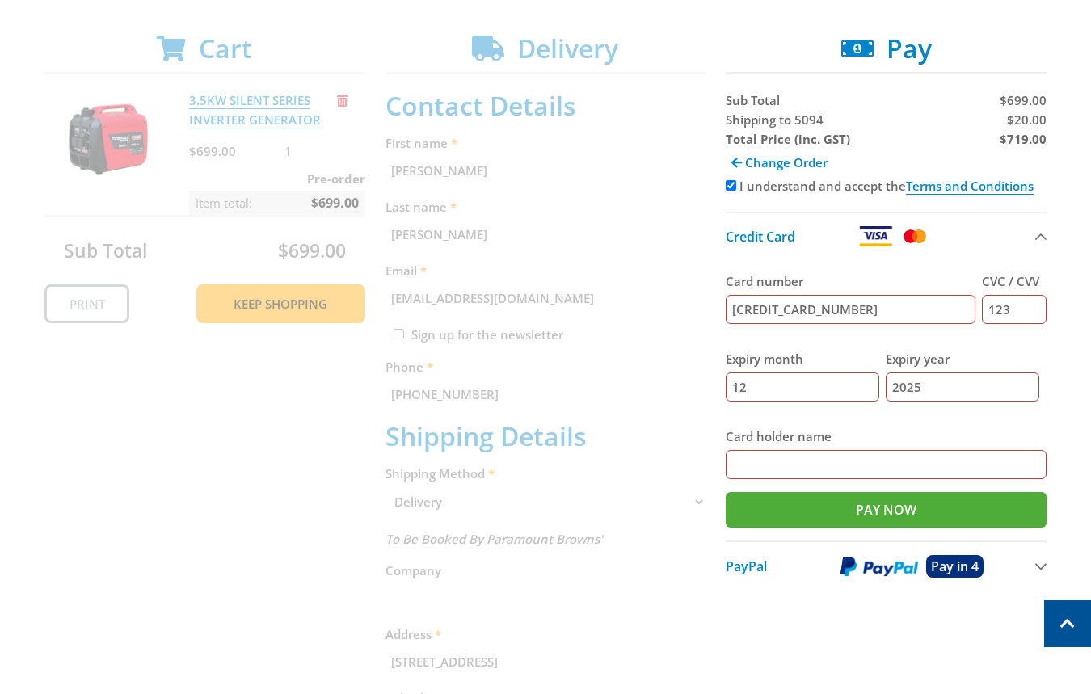
scroll to position [295, 0]
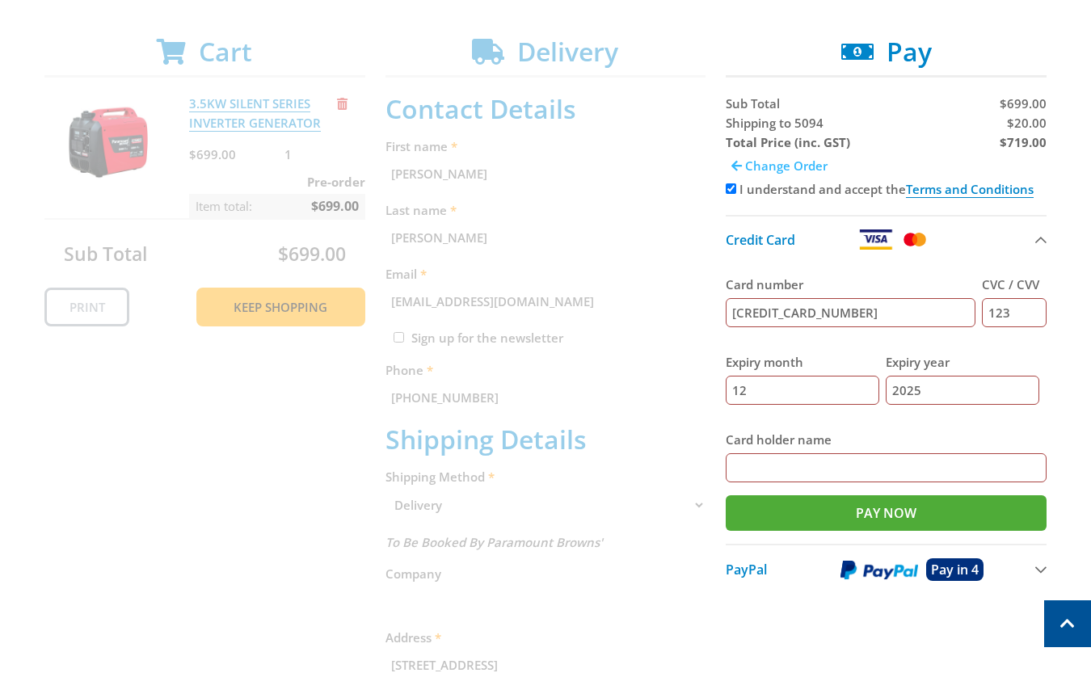
click at [796, 160] on span "Change Order" at bounding box center [786, 166] width 82 height 16
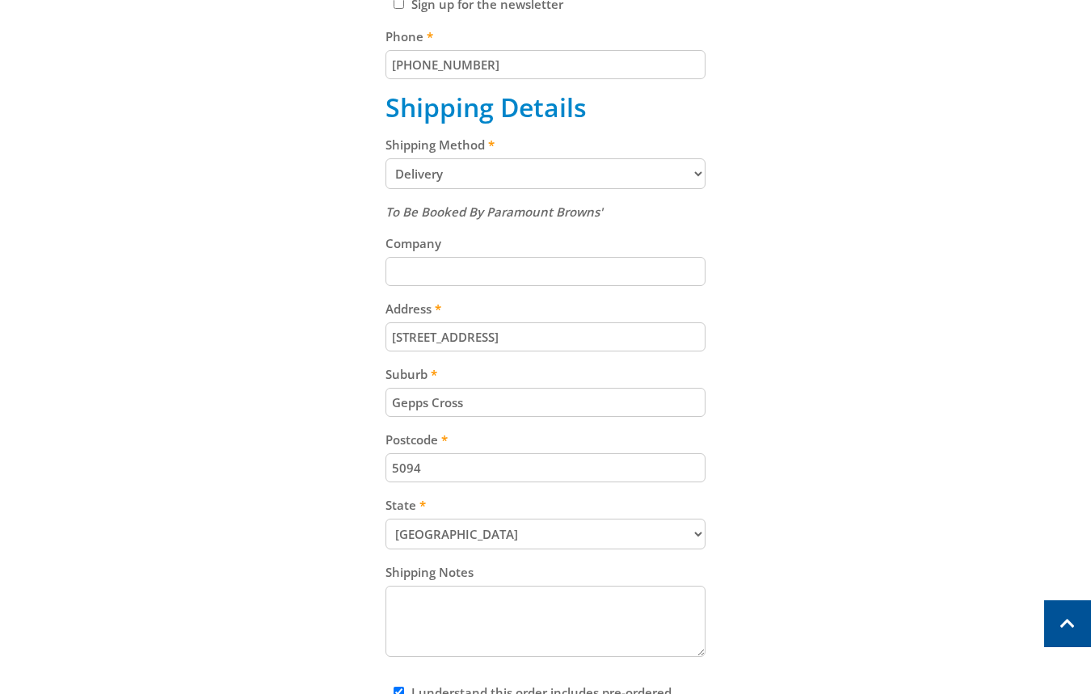
scroll to position [480, 0]
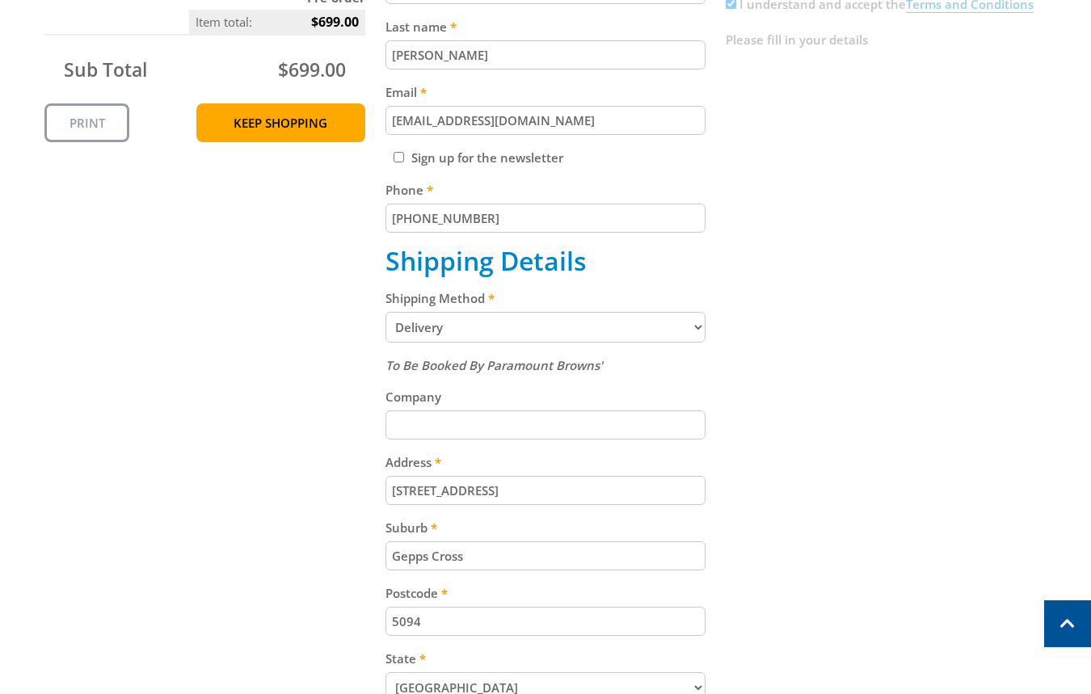
click at [534, 332] on select "Pickup from Gepps Cross Delivery" at bounding box center [546, 327] width 321 height 31
select select "Pickup"
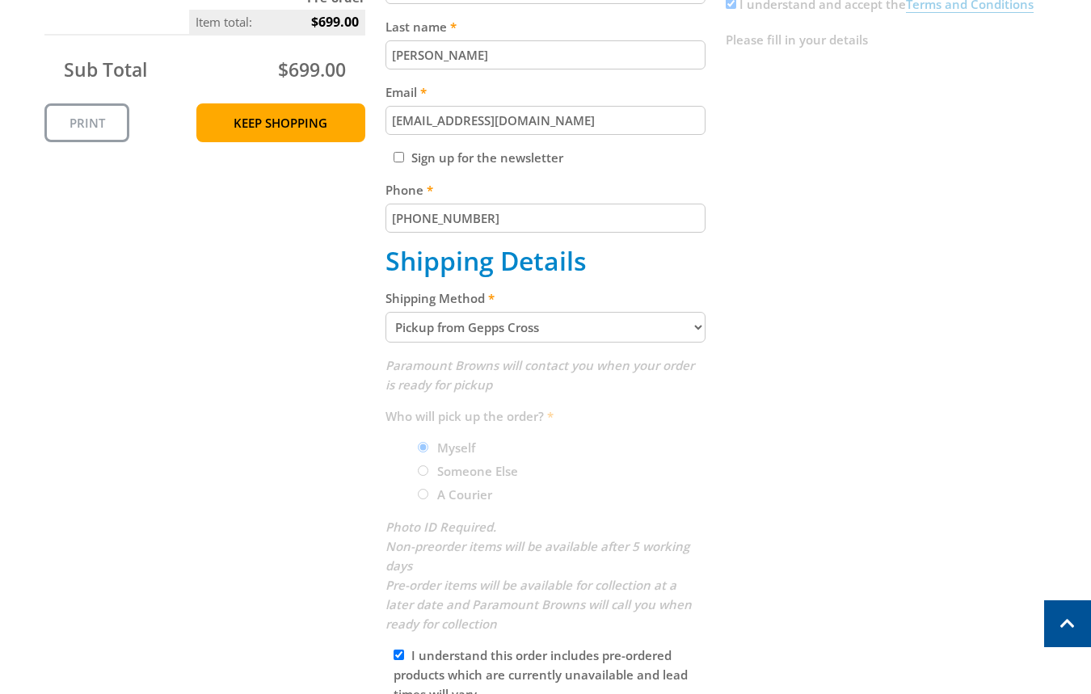
drag, startPoint x: 798, startPoint y: 259, endPoint x: 805, endPoint y: 239, distance: 21.5
click at [798, 259] on div "Cart 3.5KW SILENT SERIES INVERTER GENERATOR $699.00 1 Pre-order Item total: $69…" at bounding box center [545, 316] width 1002 height 930
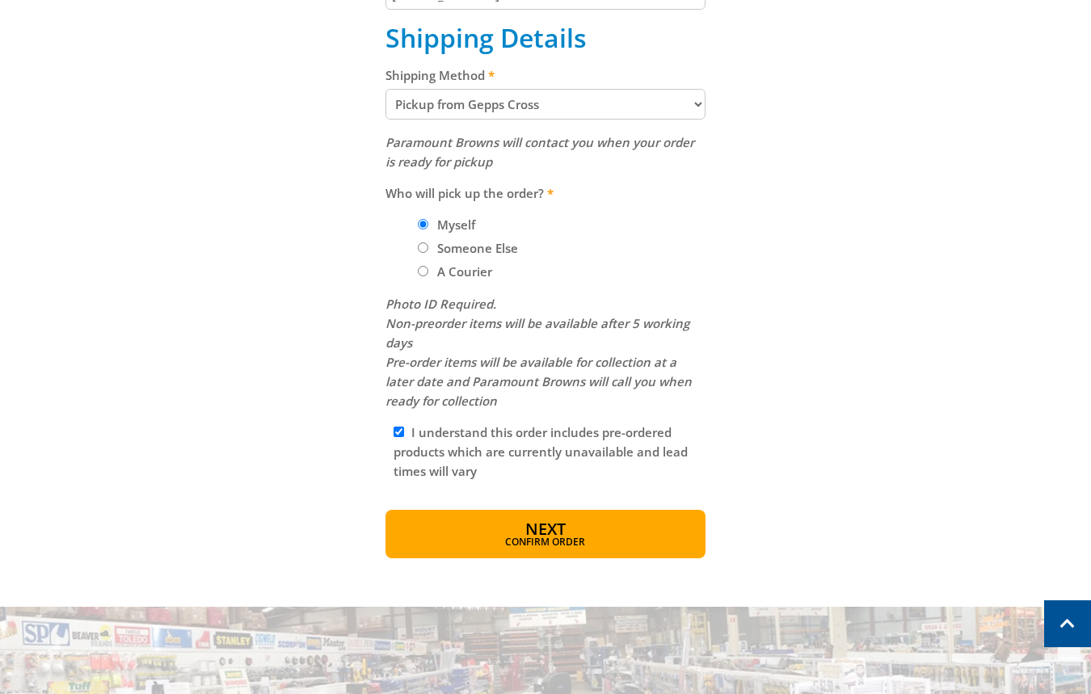
scroll to position [716, 0]
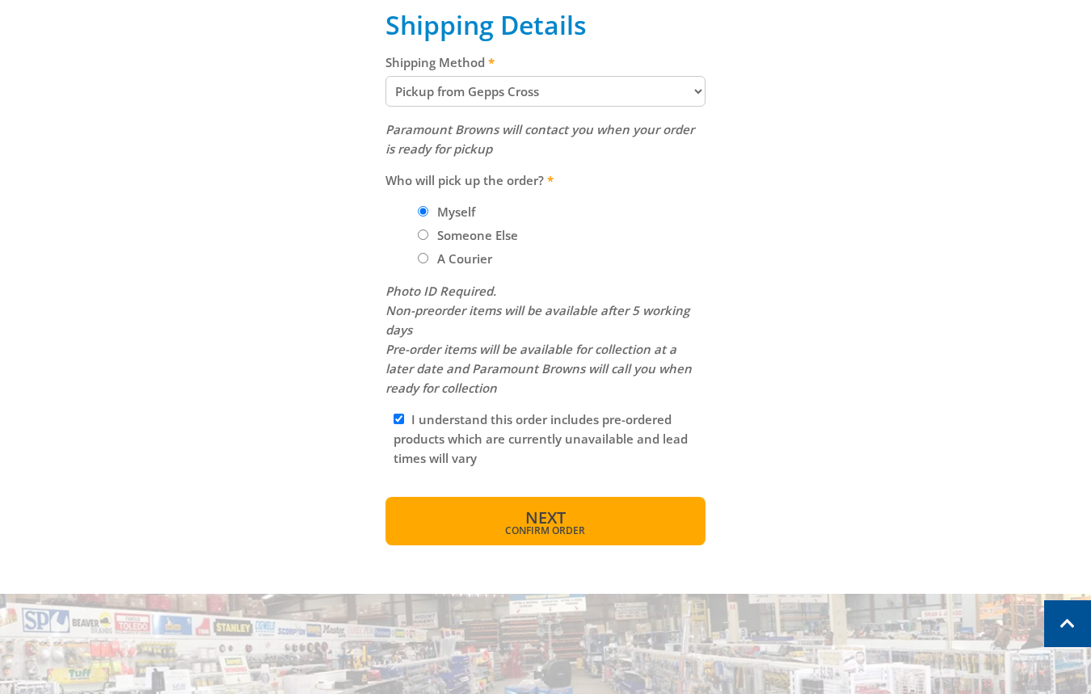
click at [616, 519] on button "Next Confirm order" at bounding box center [546, 521] width 321 height 49
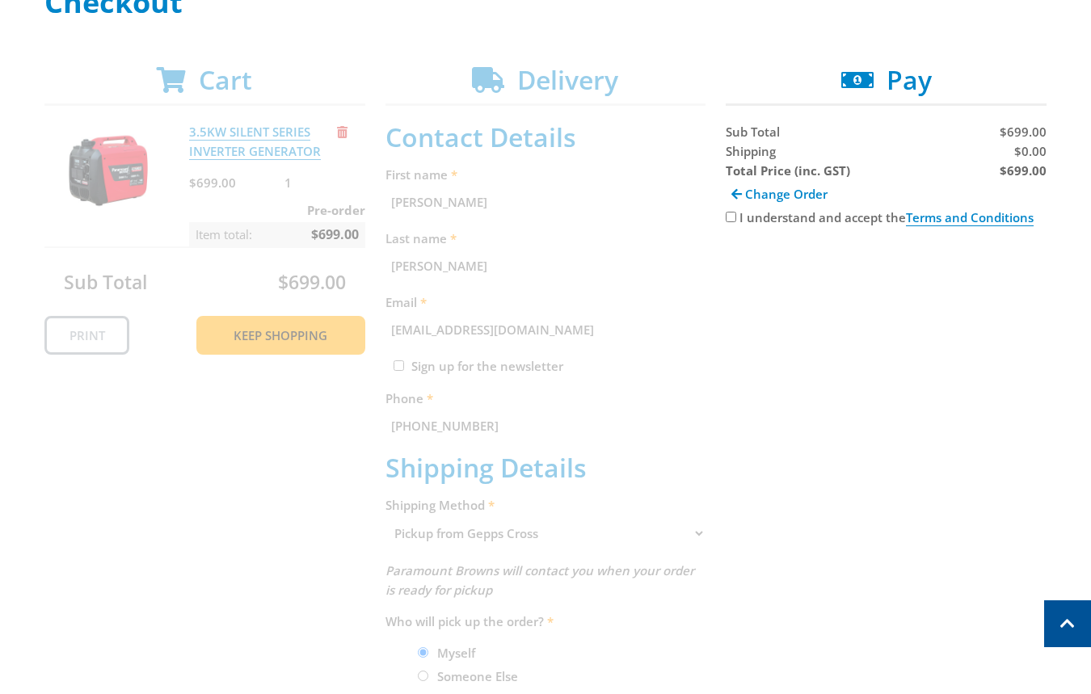
scroll to position [194, 0]
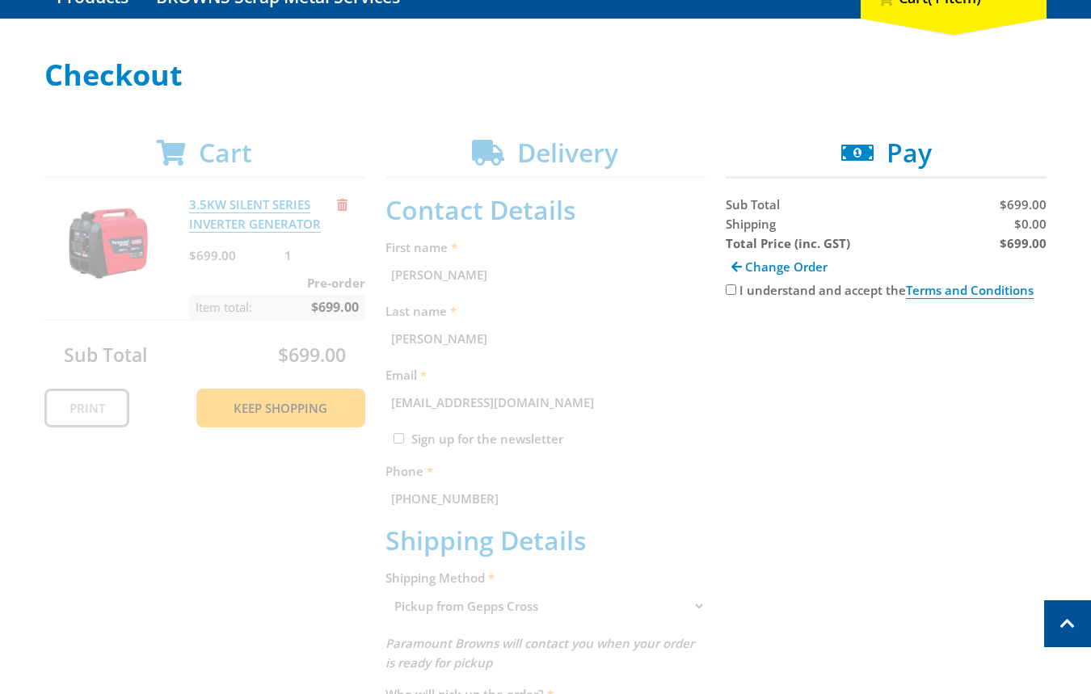
drag, startPoint x: 745, startPoint y: 287, endPoint x: 733, endPoint y: 289, distance: 11.4
click at [741, 289] on label "I understand and accept the Terms and Conditions" at bounding box center [887, 290] width 294 height 17
click at [731, 288] on input "I understand and accept the Terms and Conditions" at bounding box center [731, 290] width 11 height 11
checkbox input "true"
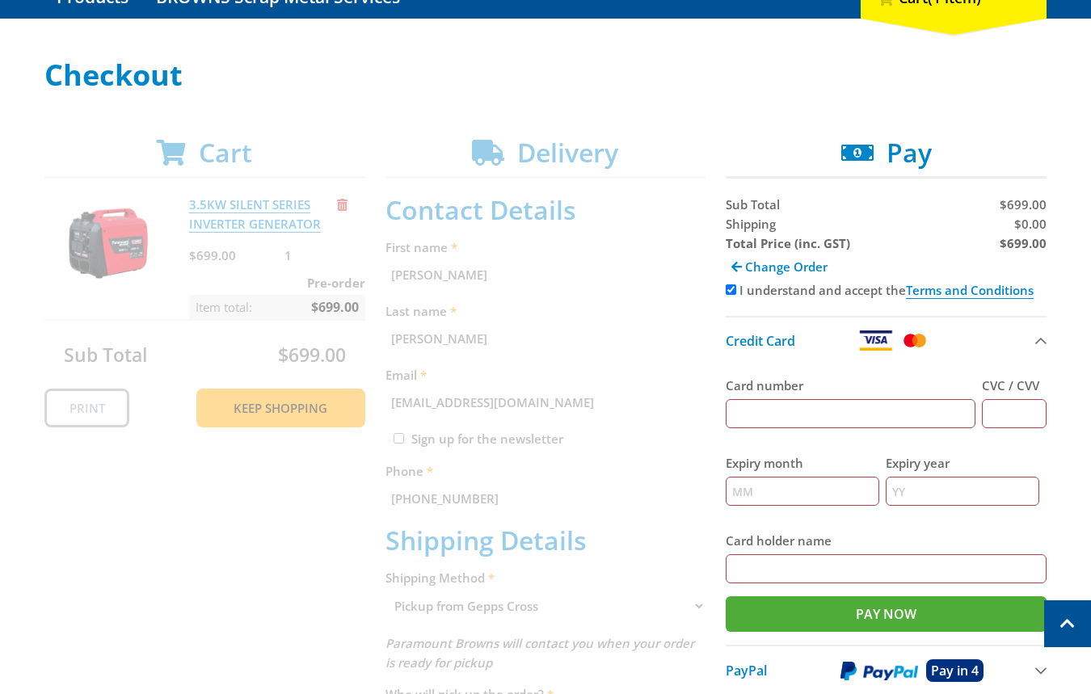
click at [837, 416] on input "Card number" at bounding box center [851, 413] width 250 height 29
type input "[CREDIT_CARD_NUMBER]"
type input "123"
type input "12"
type input "2025"
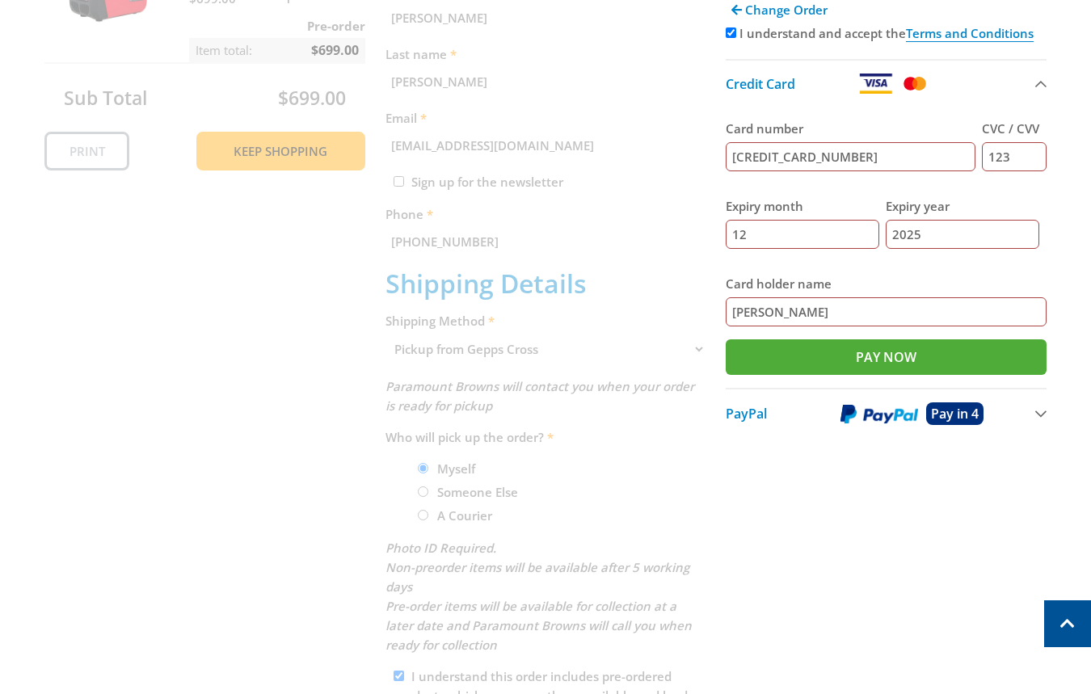
scroll to position [455, 0]
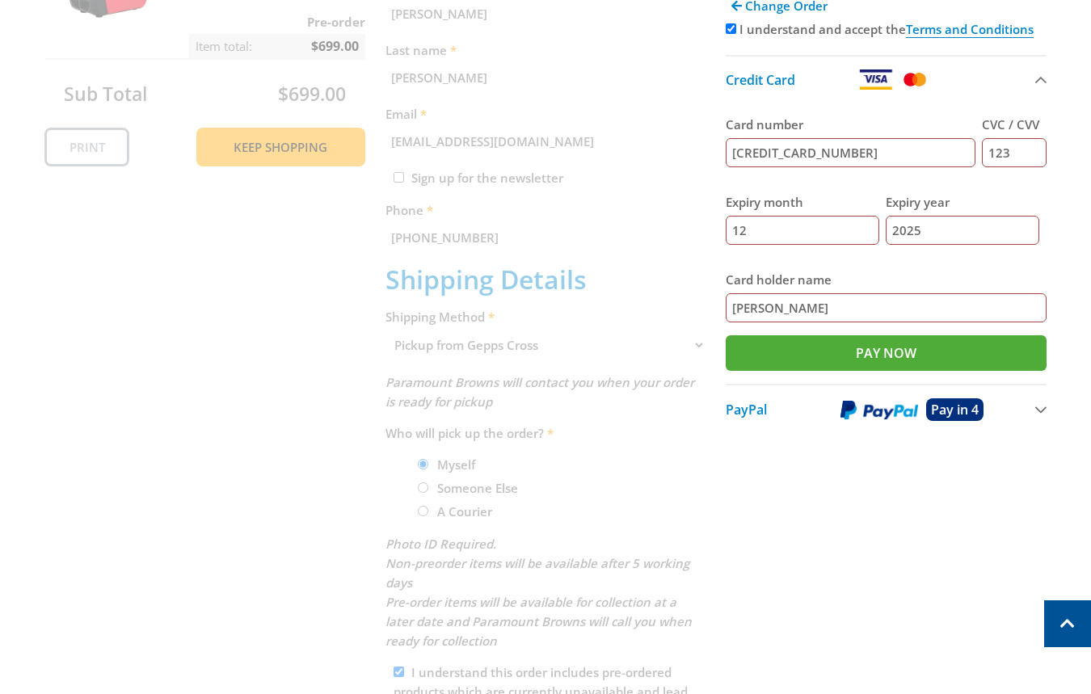
click at [880, 308] on input "[PERSON_NAME]" at bounding box center [886, 307] width 321 height 29
paste input "[PERSON_NAME]"
type input "[PERSON_NAME]"
click at [800, 531] on div "Cart 3.5KW SILENT SERIES INVERTER GENERATOR $699.00 1 Pre-order Item total: $69…" at bounding box center [545, 337] width 1002 height 922
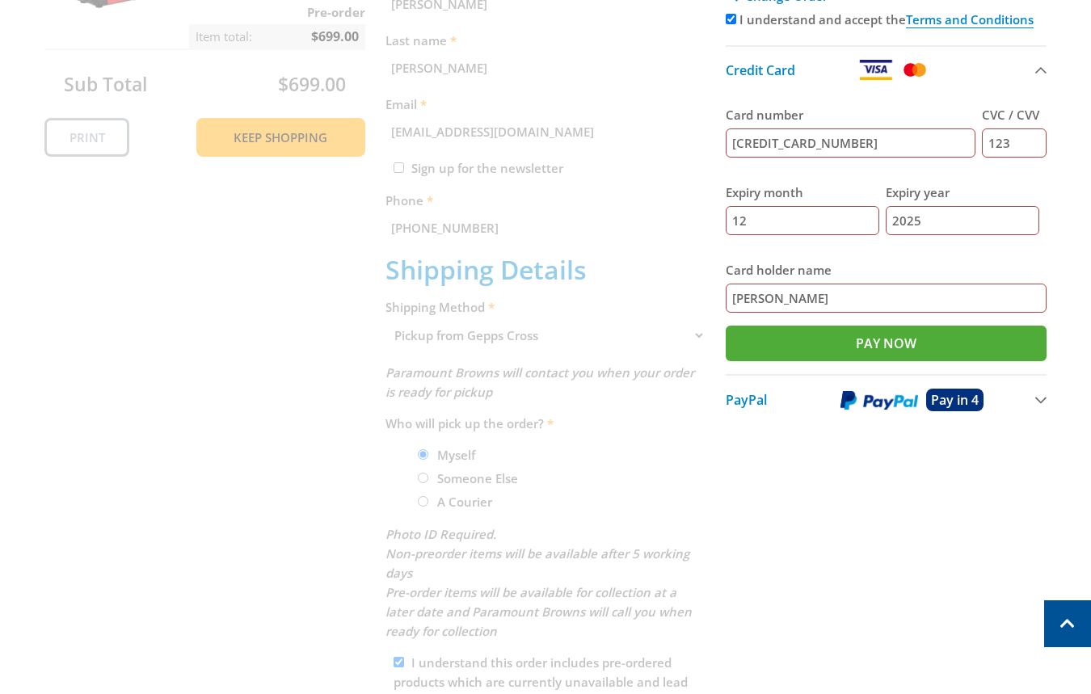
scroll to position [471, 0]
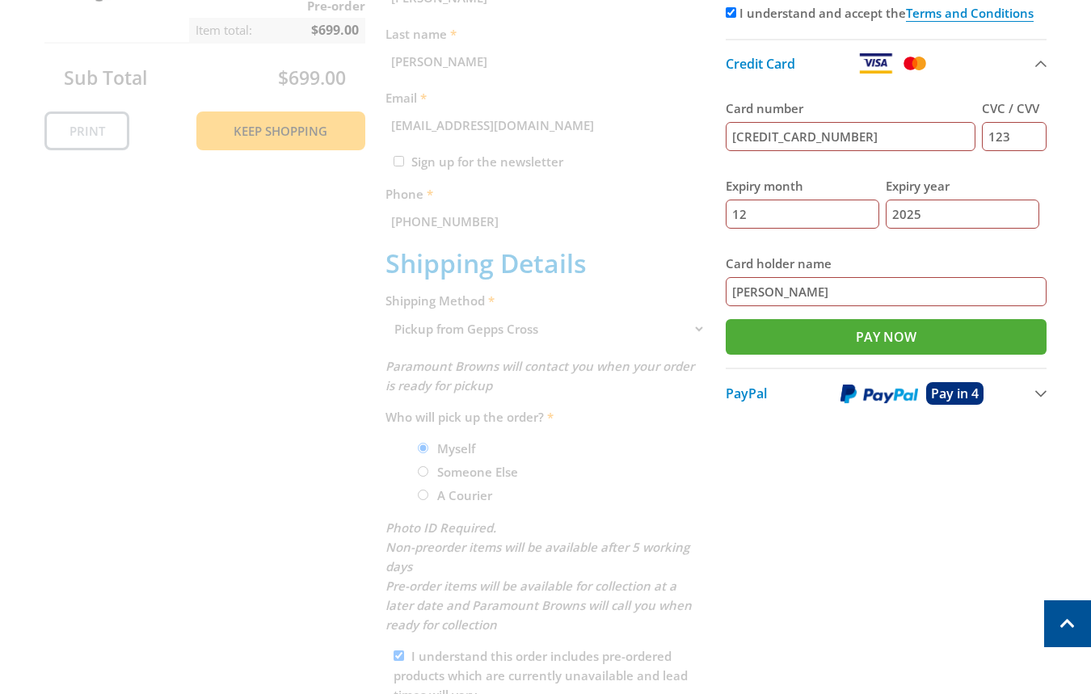
click at [948, 462] on div "Cart 3.5KW SILENT SERIES INVERTER GENERATOR $699.00 1 Pre-order Item total: $69…" at bounding box center [545, 321] width 1002 height 922
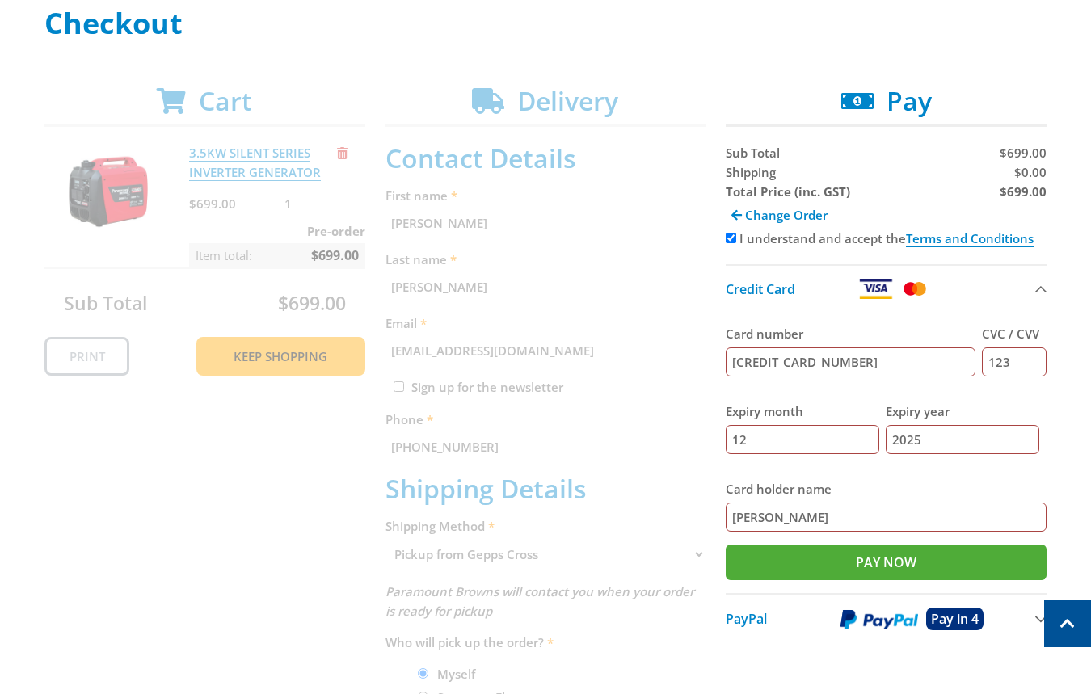
scroll to position [244, 0]
